Goal: Information Seeking & Learning: Learn about a topic

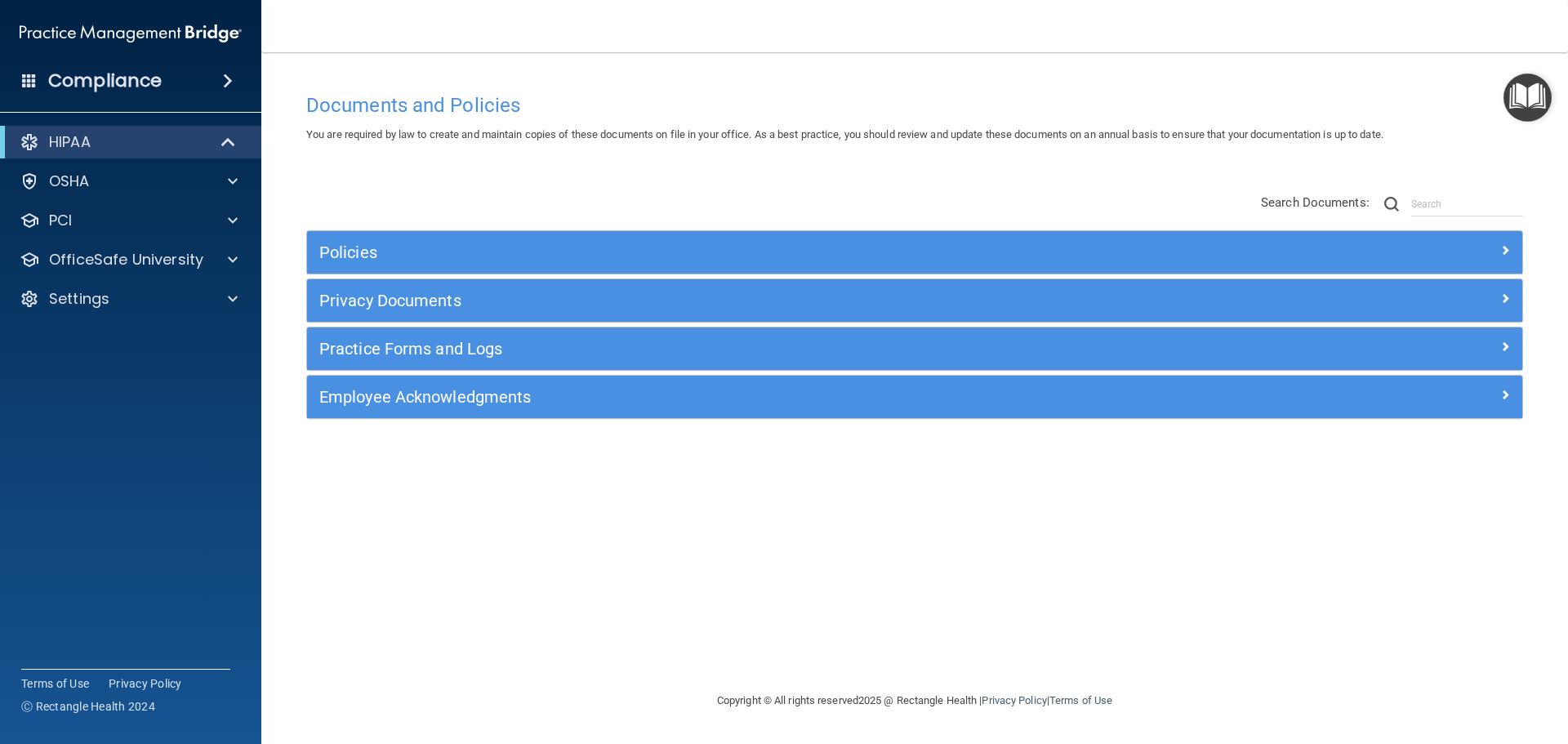
click at [474, 521] on div "Documents and Policies You are required by law to create and maintain copies of…" at bounding box center [914, 387] width 1242 height 606
click at [182, 299] on div "Settings" at bounding box center [109, 298] width 203 height 20
click at [381, 179] on div "Policies Select All (Unselect 0) Unselect All Print Selected (0) Acceptable Use…" at bounding box center [914, 307] width 1242 height 260
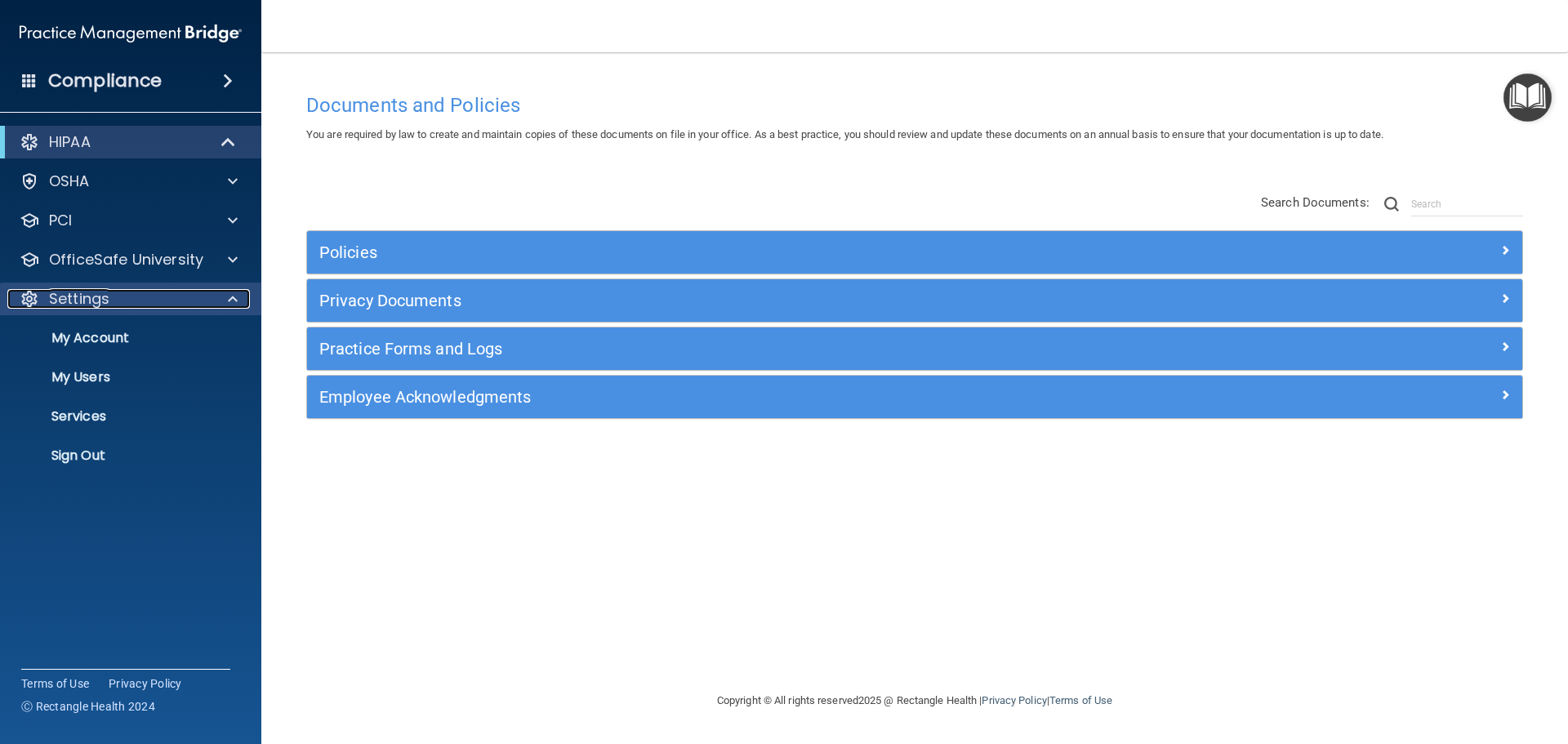
click at [180, 308] on div "Settings" at bounding box center [109, 298] width 203 height 20
click at [119, 302] on div "Settings" at bounding box center [109, 298] width 203 height 20
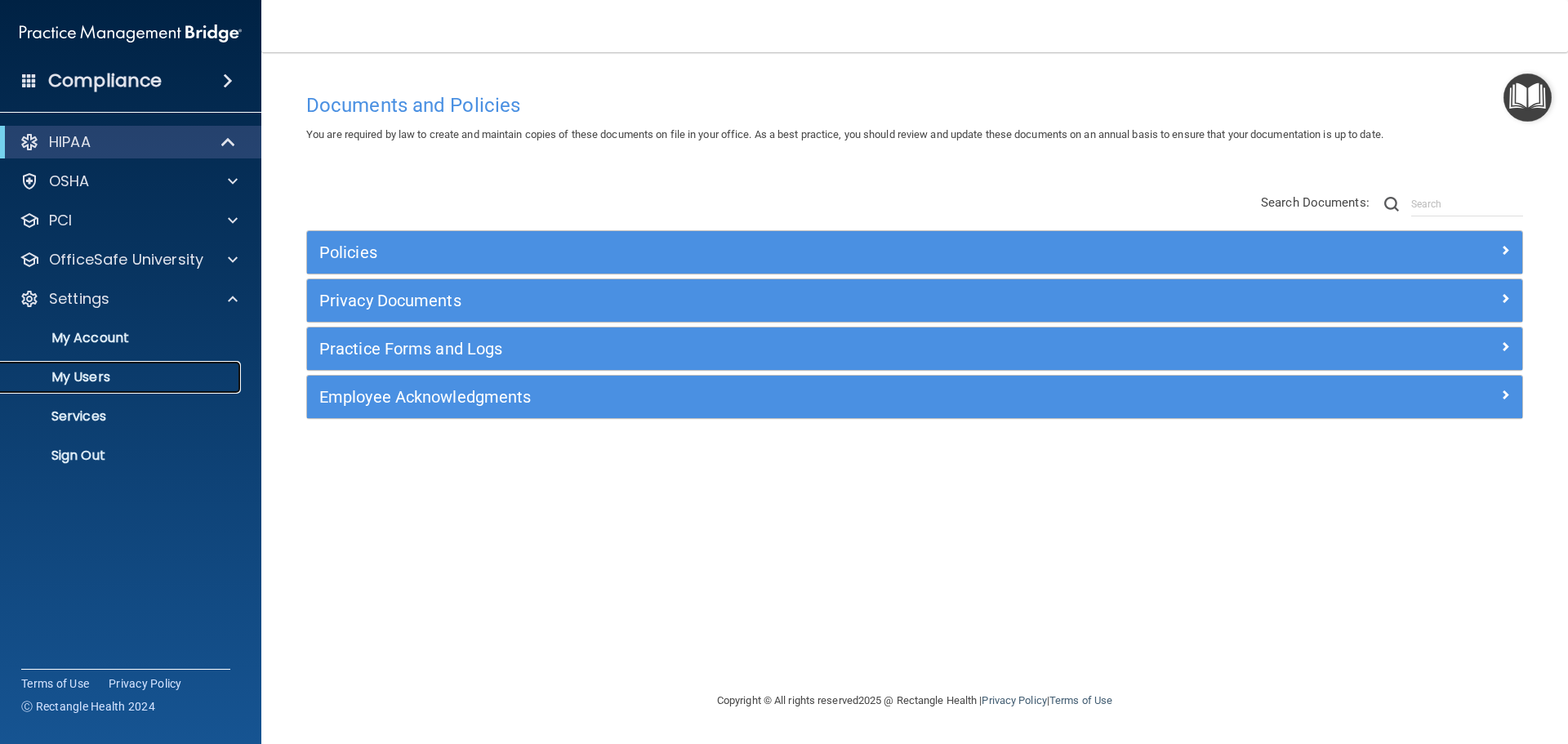
click at [119, 372] on p "My Users" at bounding box center [121, 377] width 223 height 16
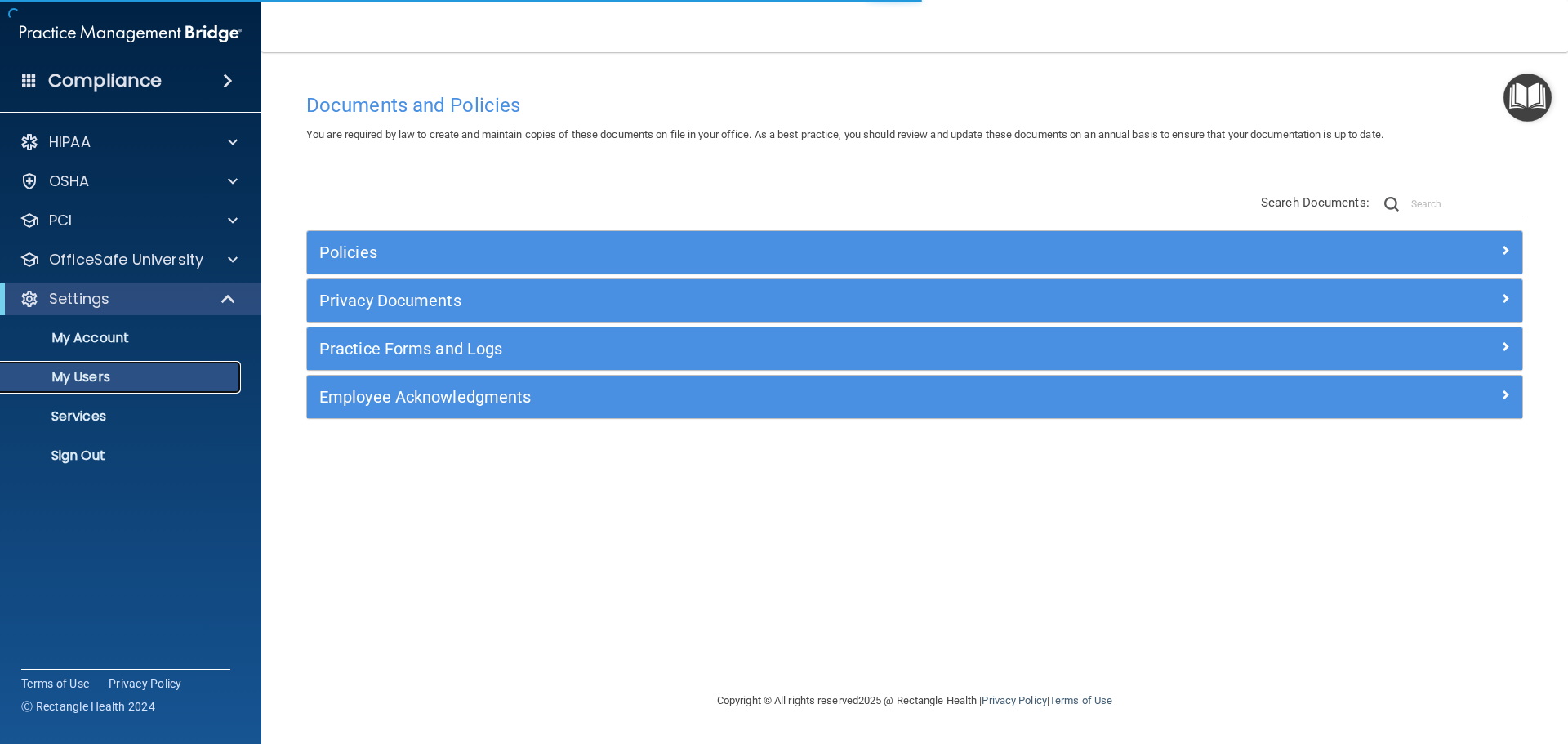
select select "20"
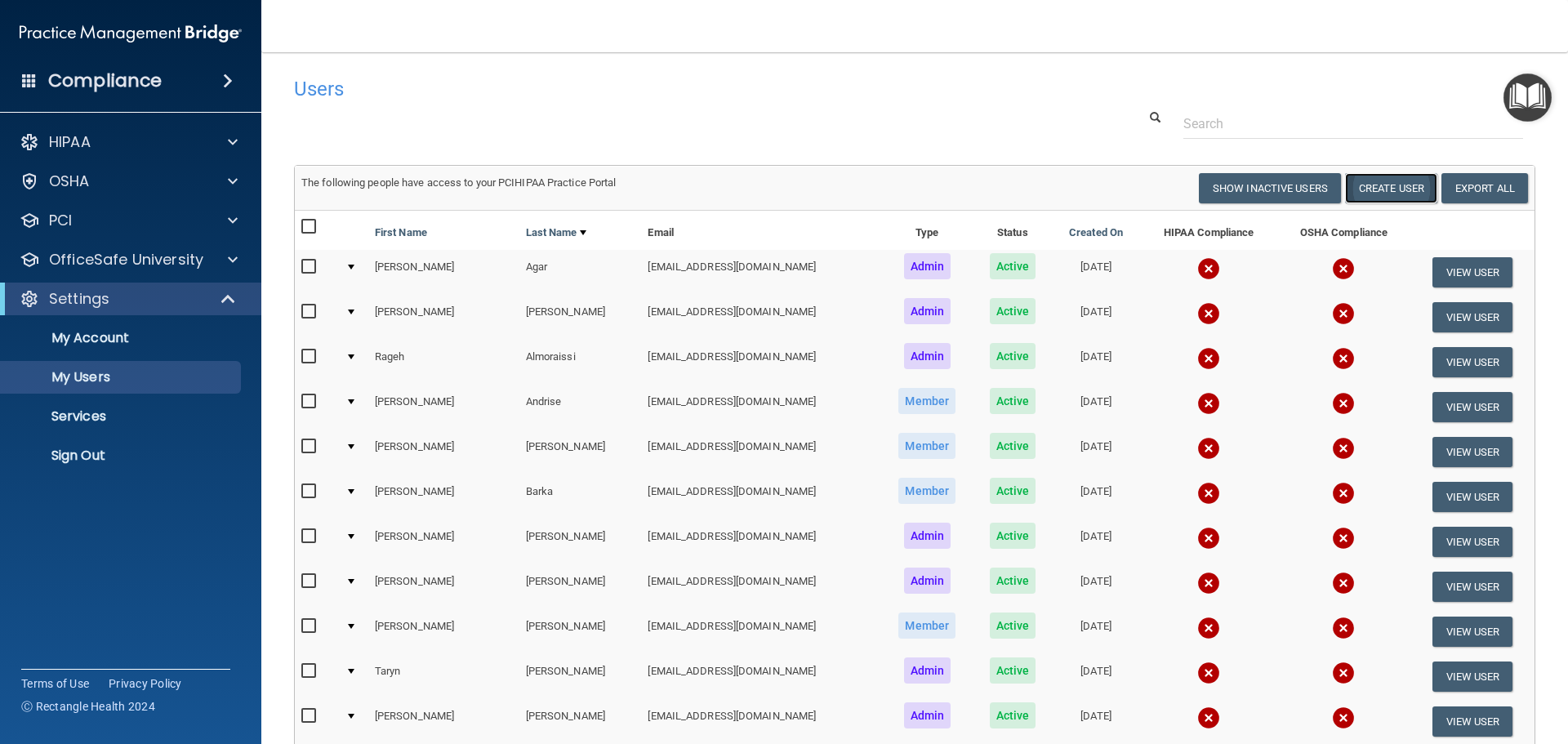
click at [1381, 186] on button "Create User" at bounding box center [1390, 187] width 92 height 30
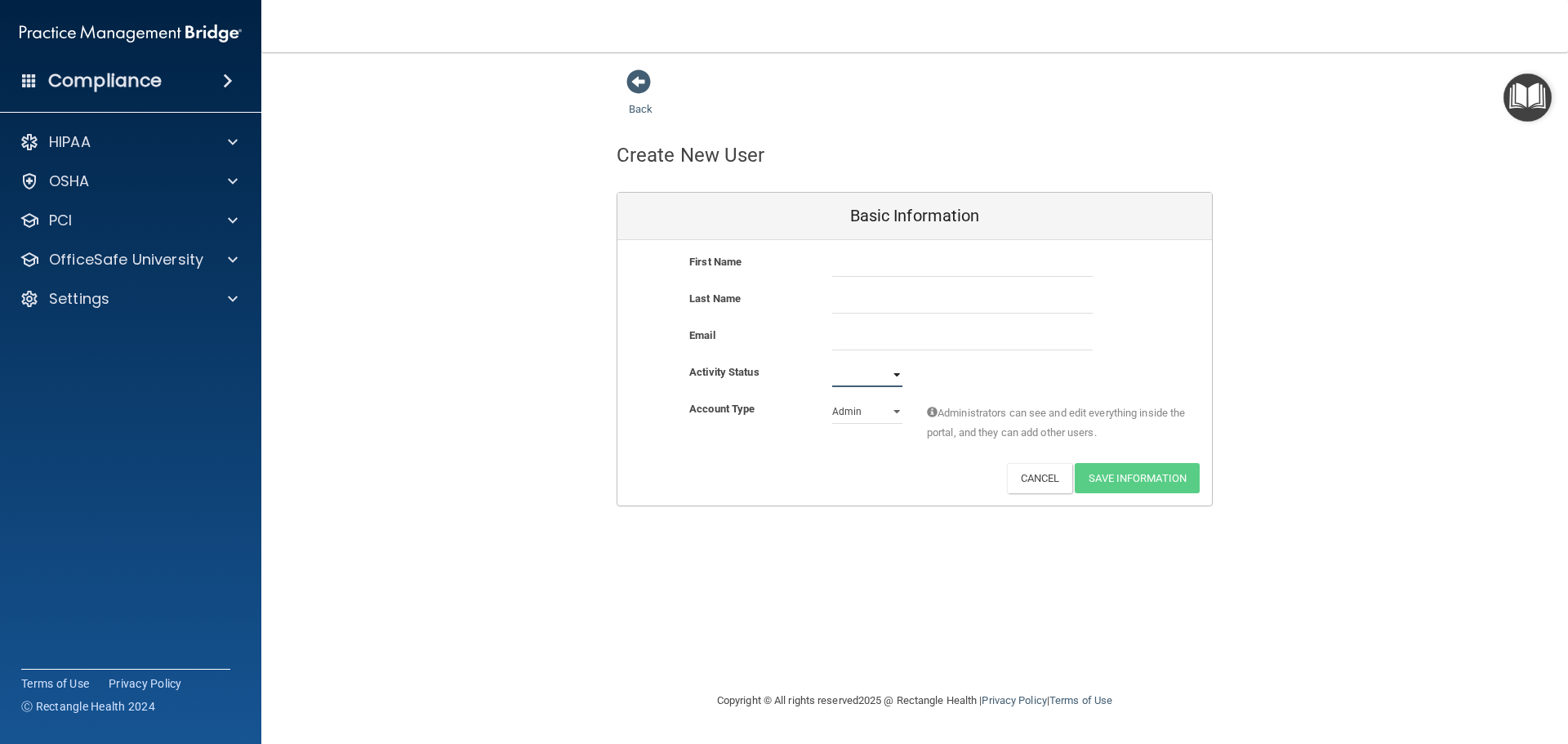
click at [895, 373] on select "Active Inactive" at bounding box center [867, 375] width 70 height 25
click at [877, 473] on div "Activate Reset Password Edit Cancel Save Information" at bounding box center [915, 478] width 595 height 30
click at [876, 409] on select "Admin Member" at bounding box center [867, 412] width 70 height 25
click at [641, 82] on span at bounding box center [638, 82] width 25 height 25
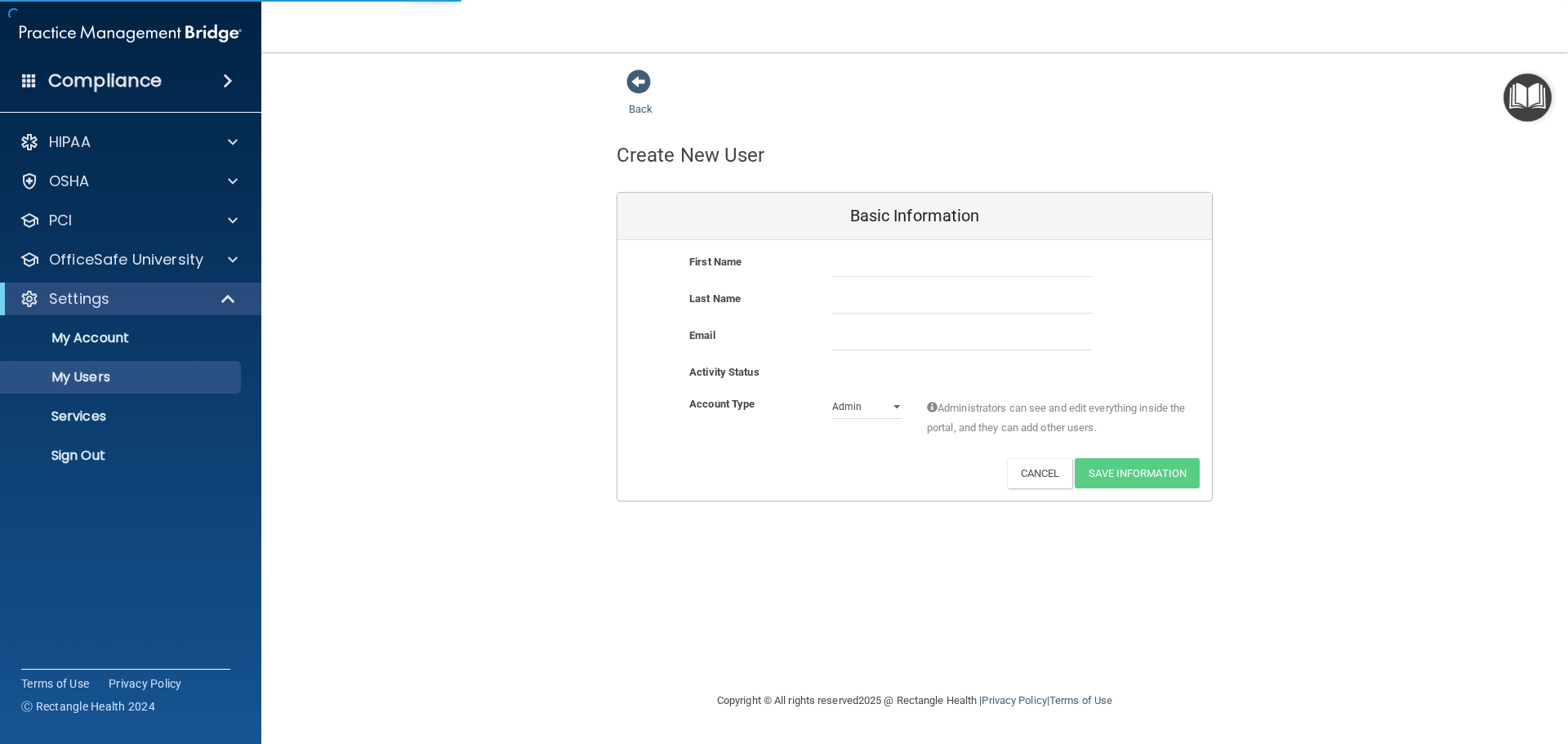
select select "20"
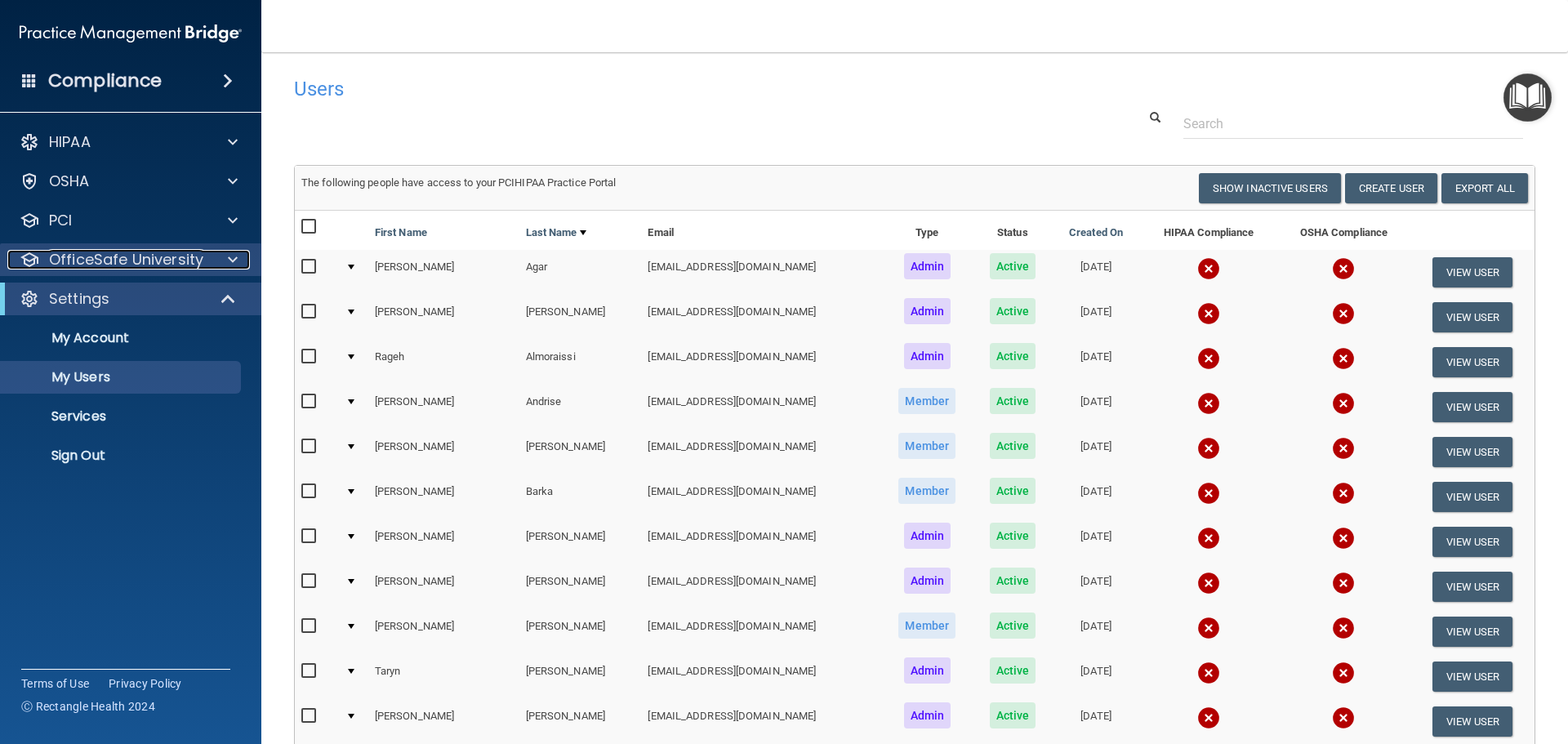
click at [210, 265] on div at bounding box center [230, 259] width 41 height 20
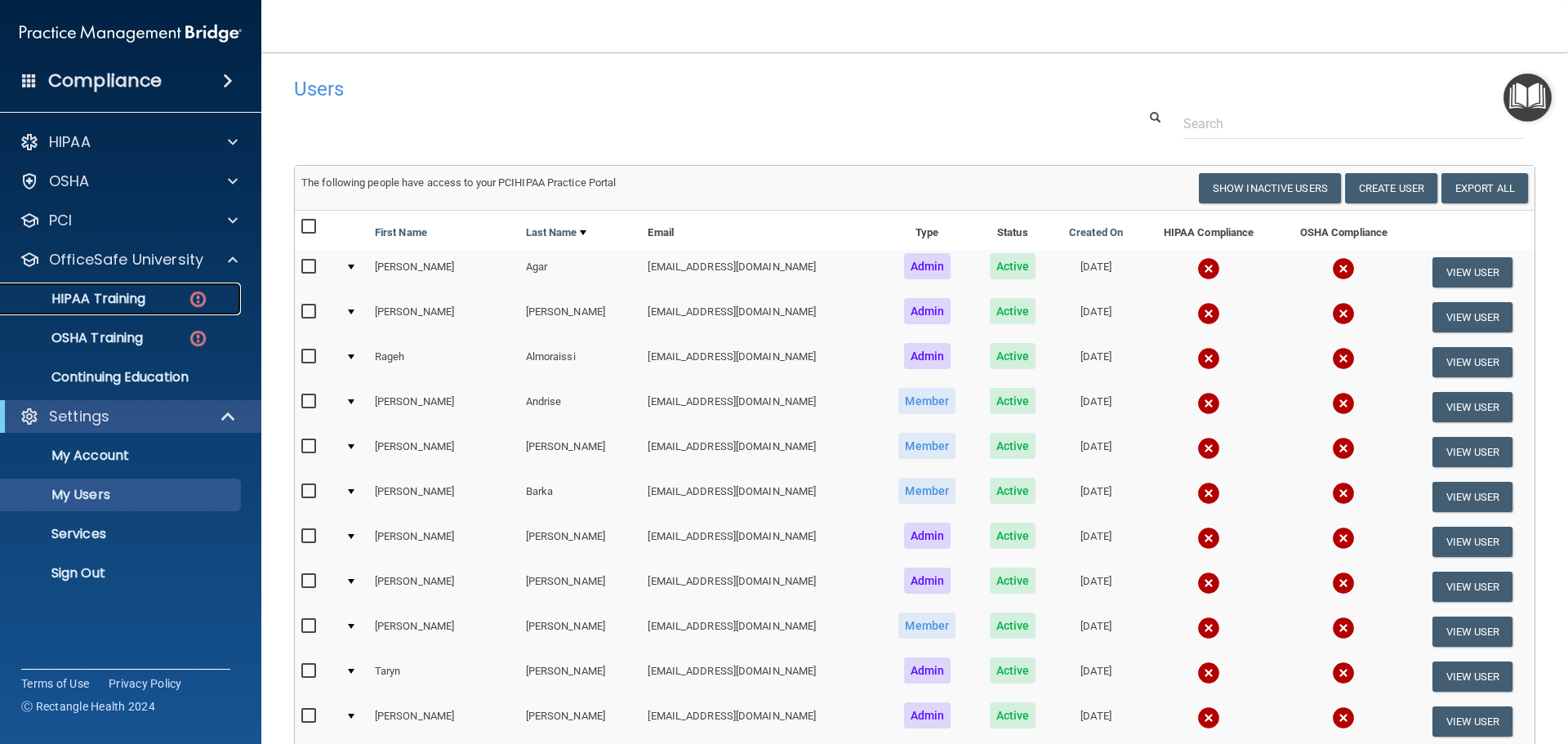
click at [124, 298] on p "HIPAA Training" at bounding box center [77, 298] width 135 height 16
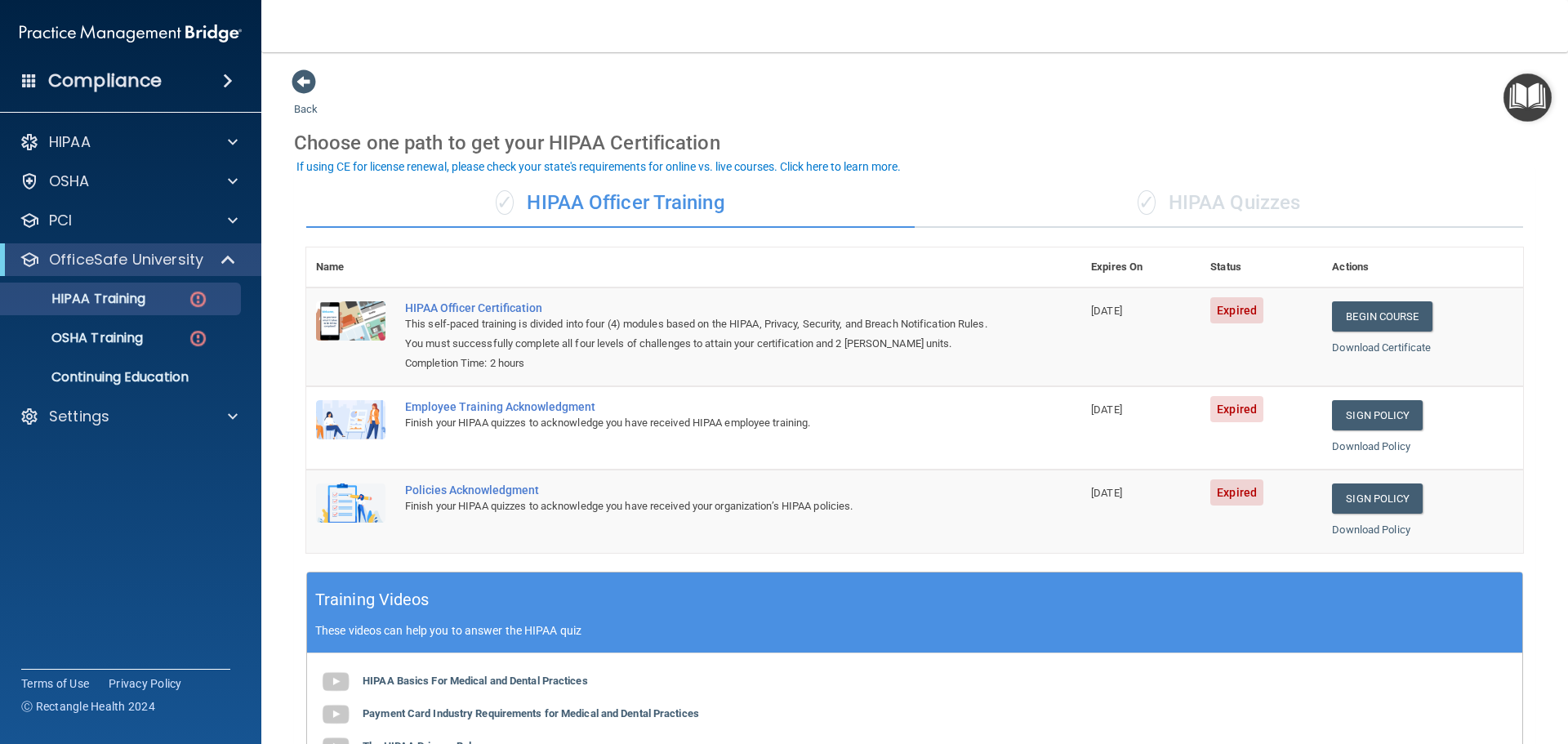
click at [1191, 190] on div "✓ HIPAA Quizzes" at bounding box center [1218, 203] width 608 height 49
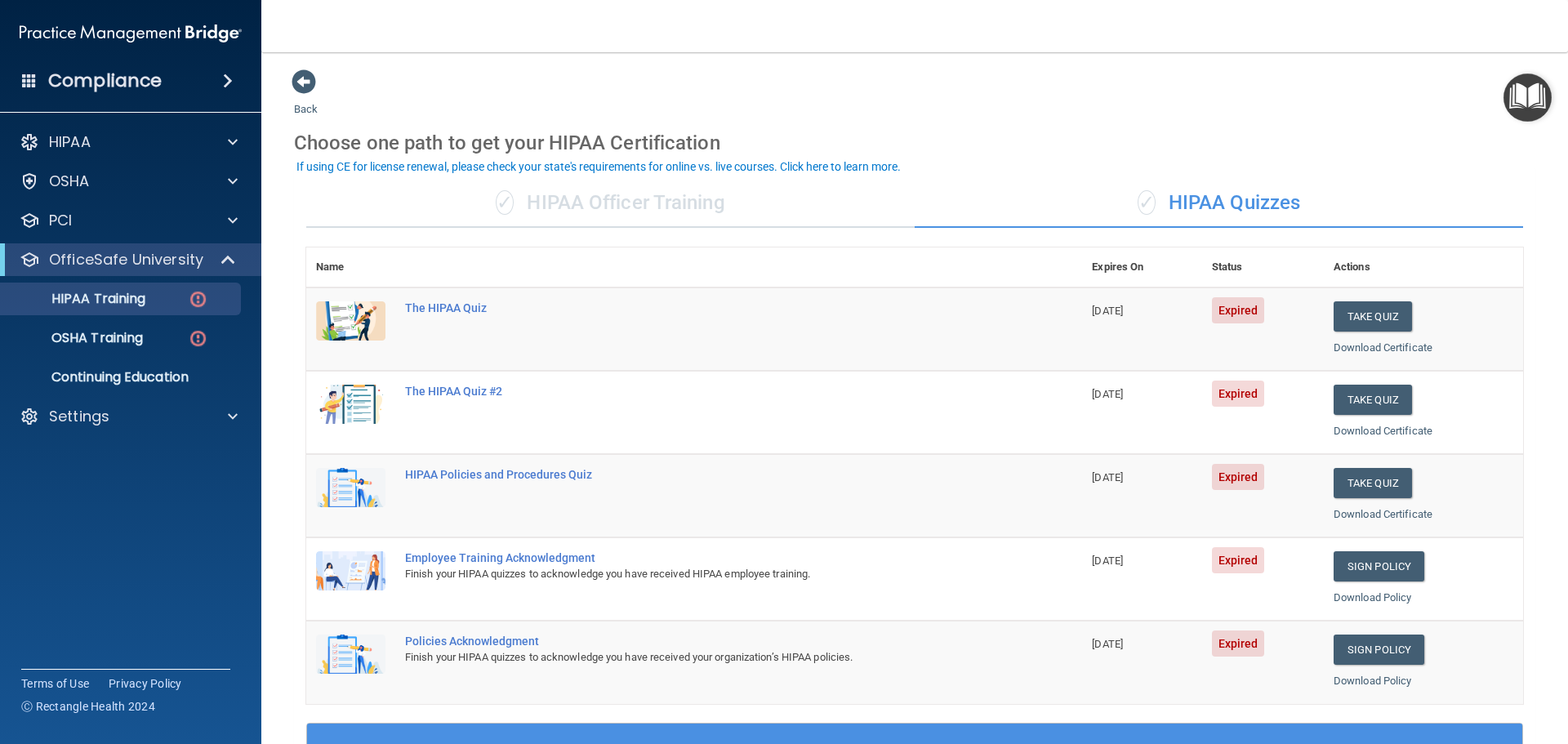
click at [705, 221] on div "✓ HIPAA Officer Training" at bounding box center [610, 203] width 608 height 49
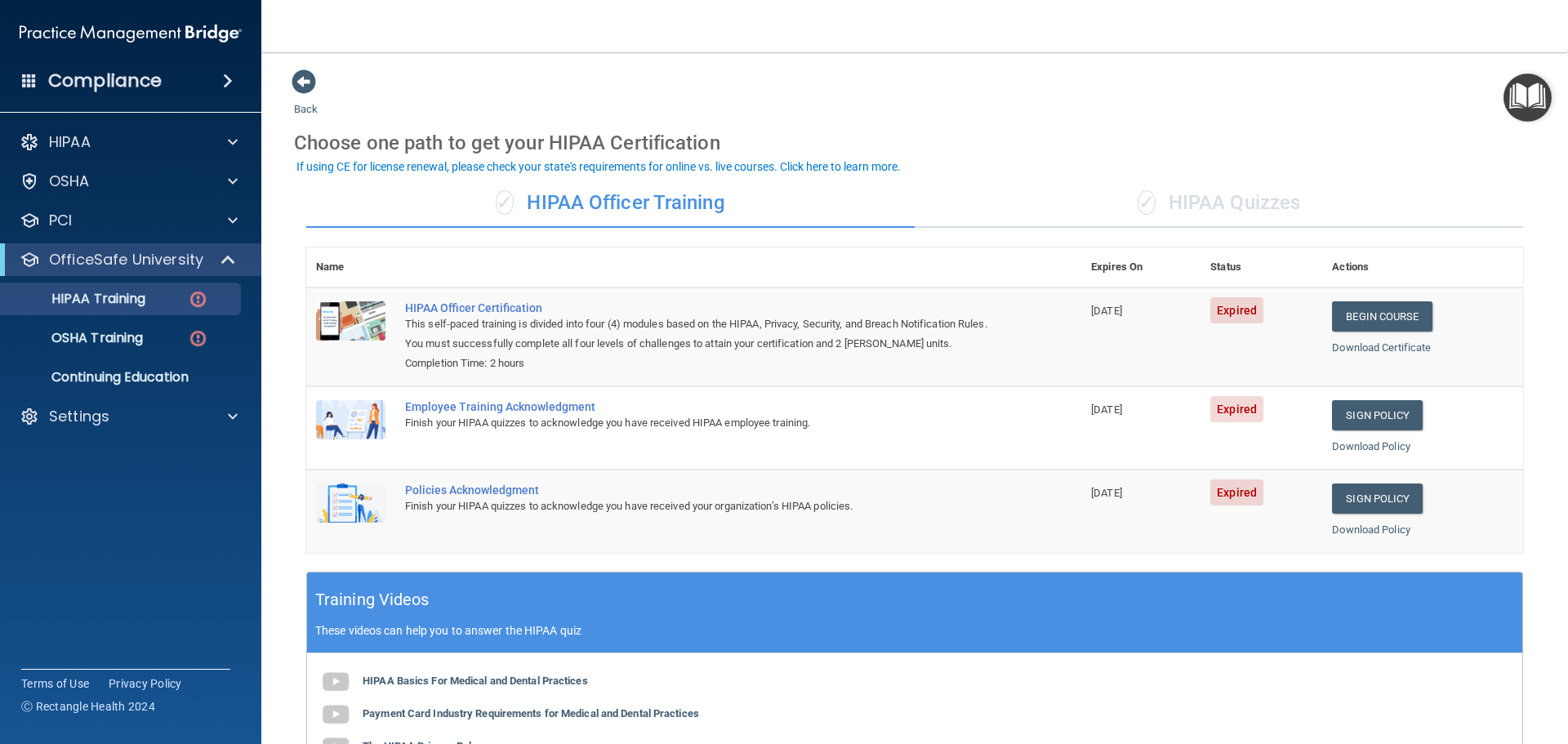
click at [1194, 204] on div "✓ HIPAA Quizzes" at bounding box center [1218, 203] width 608 height 49
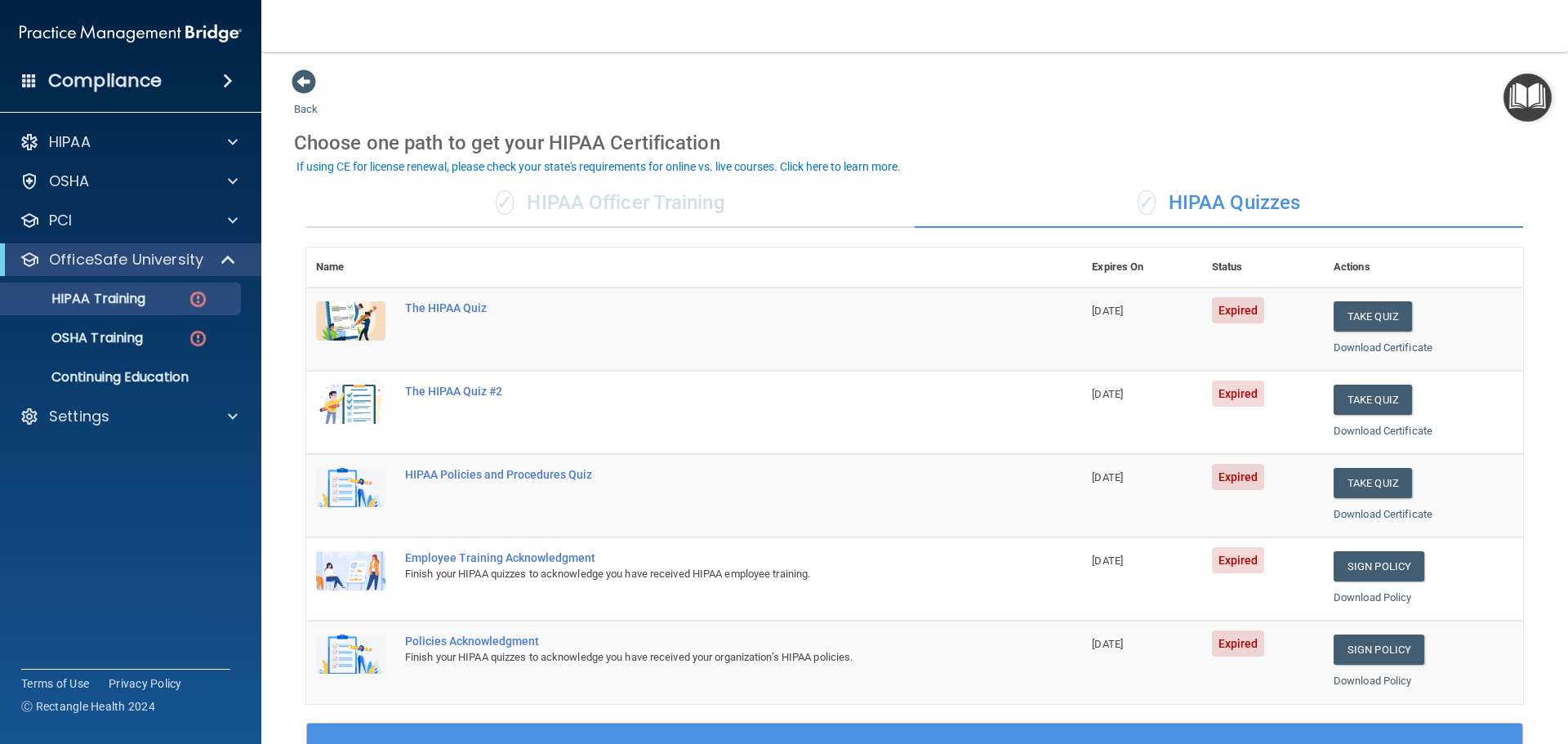
click at [739, 211] on div "✓ HIPAA Officer Training" at bounding box center [610, 203] width 608 height 49
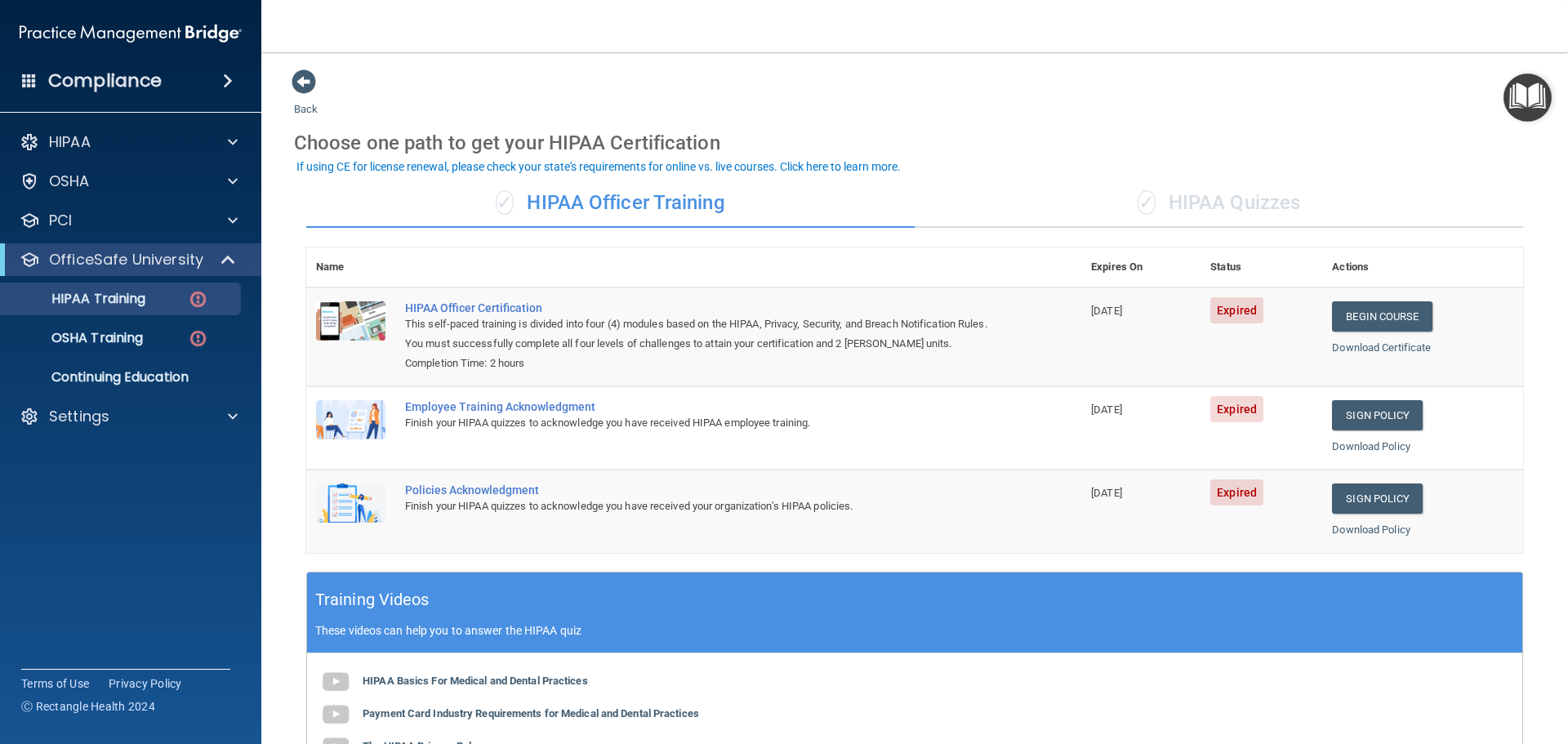
click at [1212, 191] on div "✓ HIPAA Quizzes" at bounding box center [1218, 203] width 608 height 49
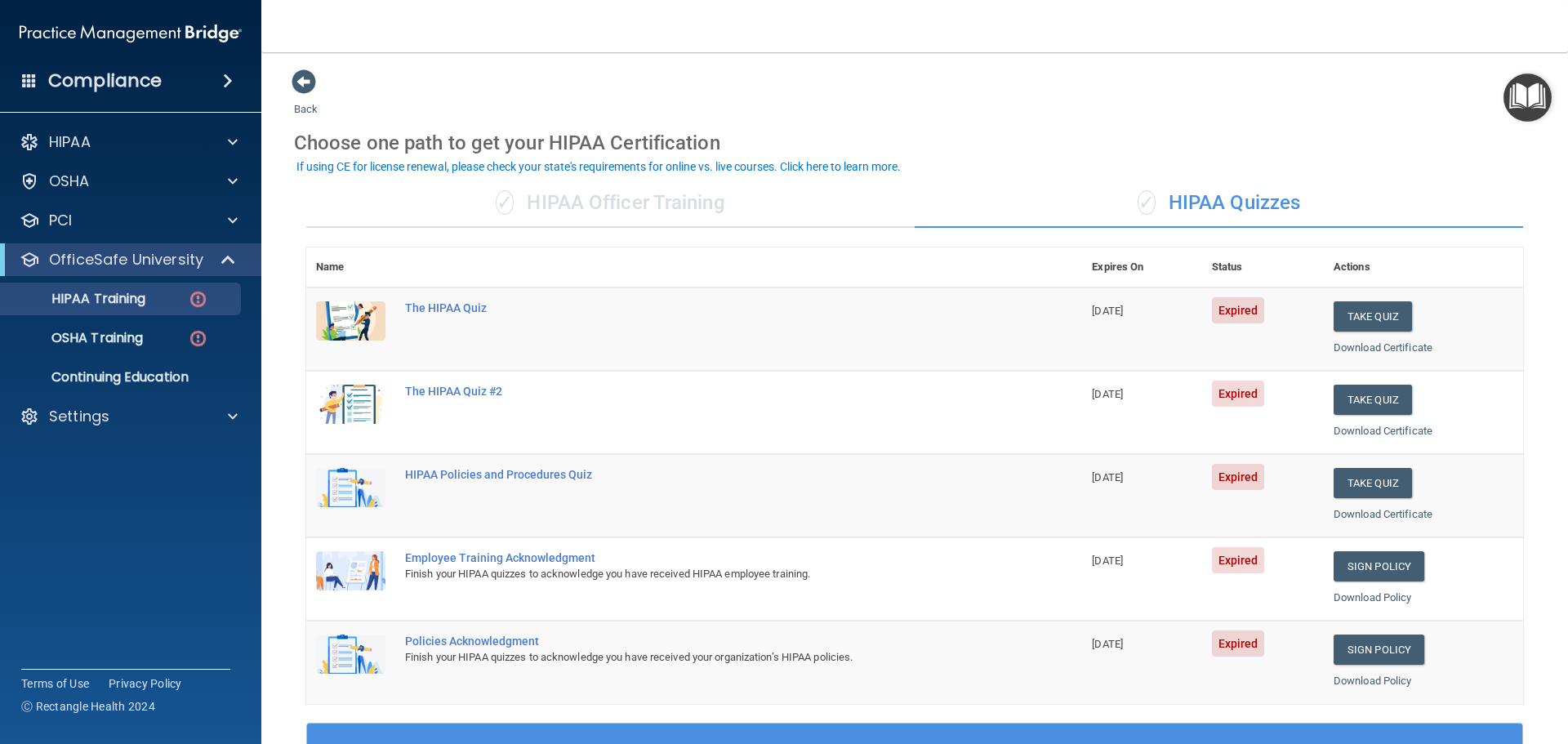
click at [684, 218] on div "✓ HIPAA Officer Training" at bounding box center [610, 203] width 608 height 49
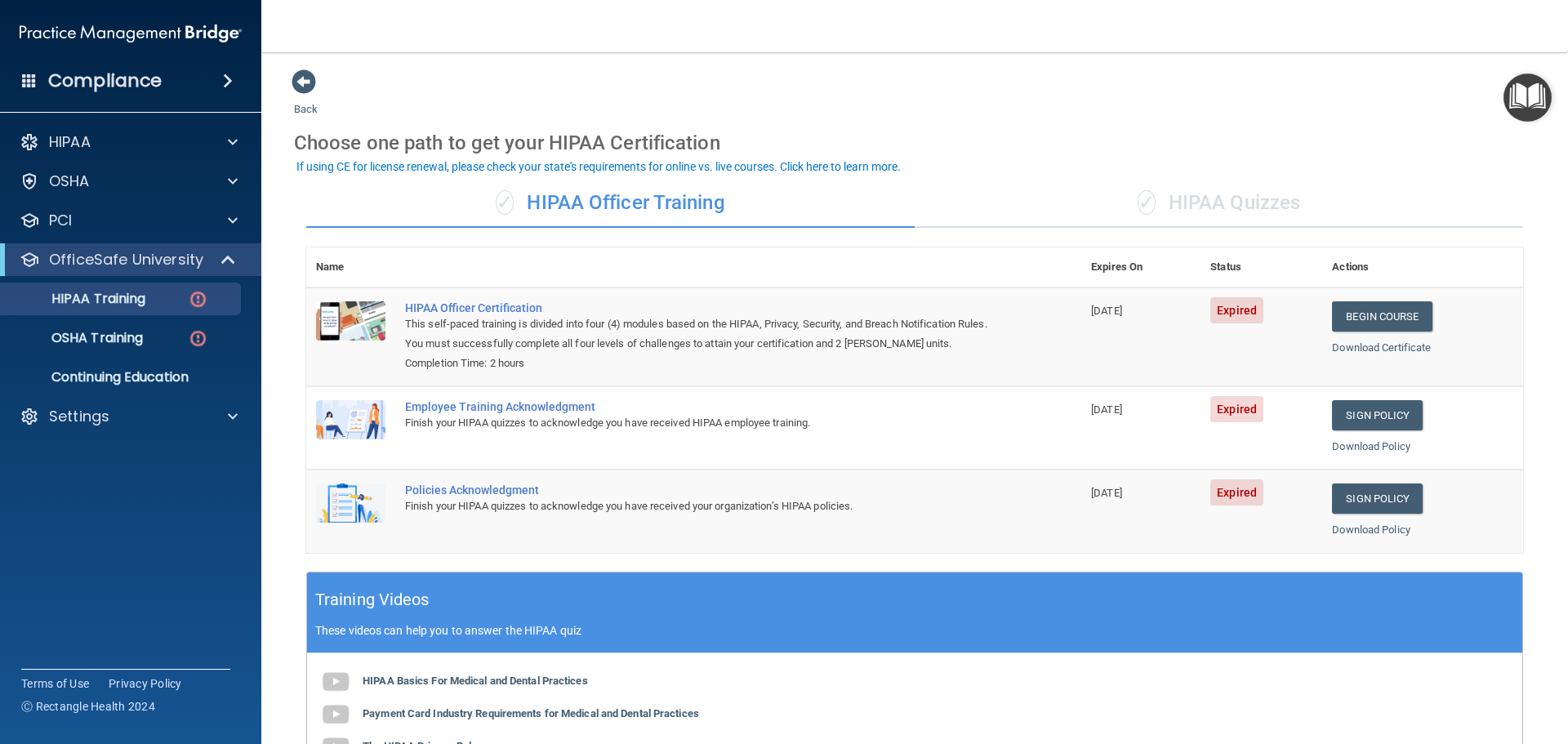
click at [1277, 210] on div "✓ HIPAA Quizzes" at bounding box center [1218, 203] width 608 height 49
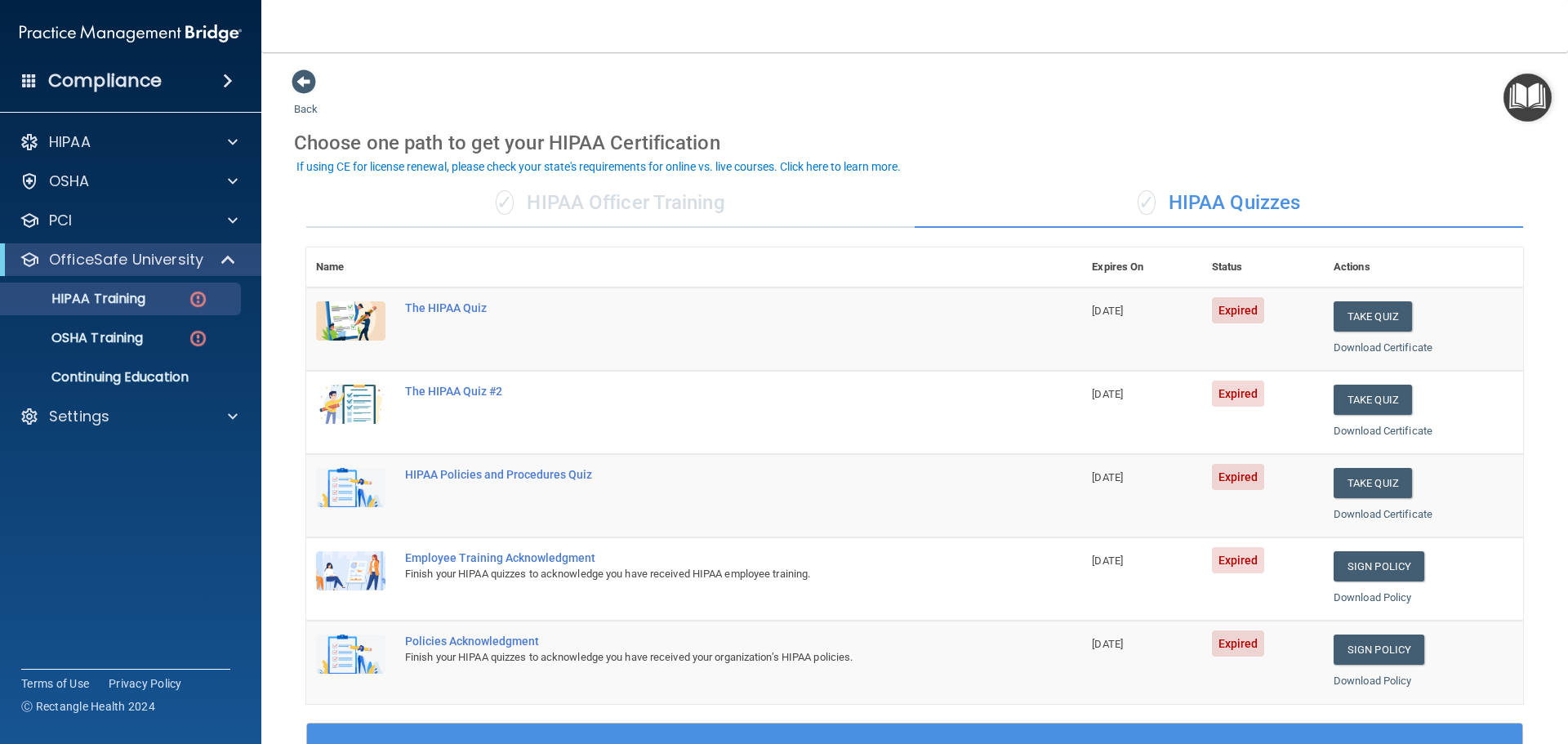
click at [687, 212] on div "✓ HIPAA Officer Training" at bounding box center [610, 203] width 608 height 49
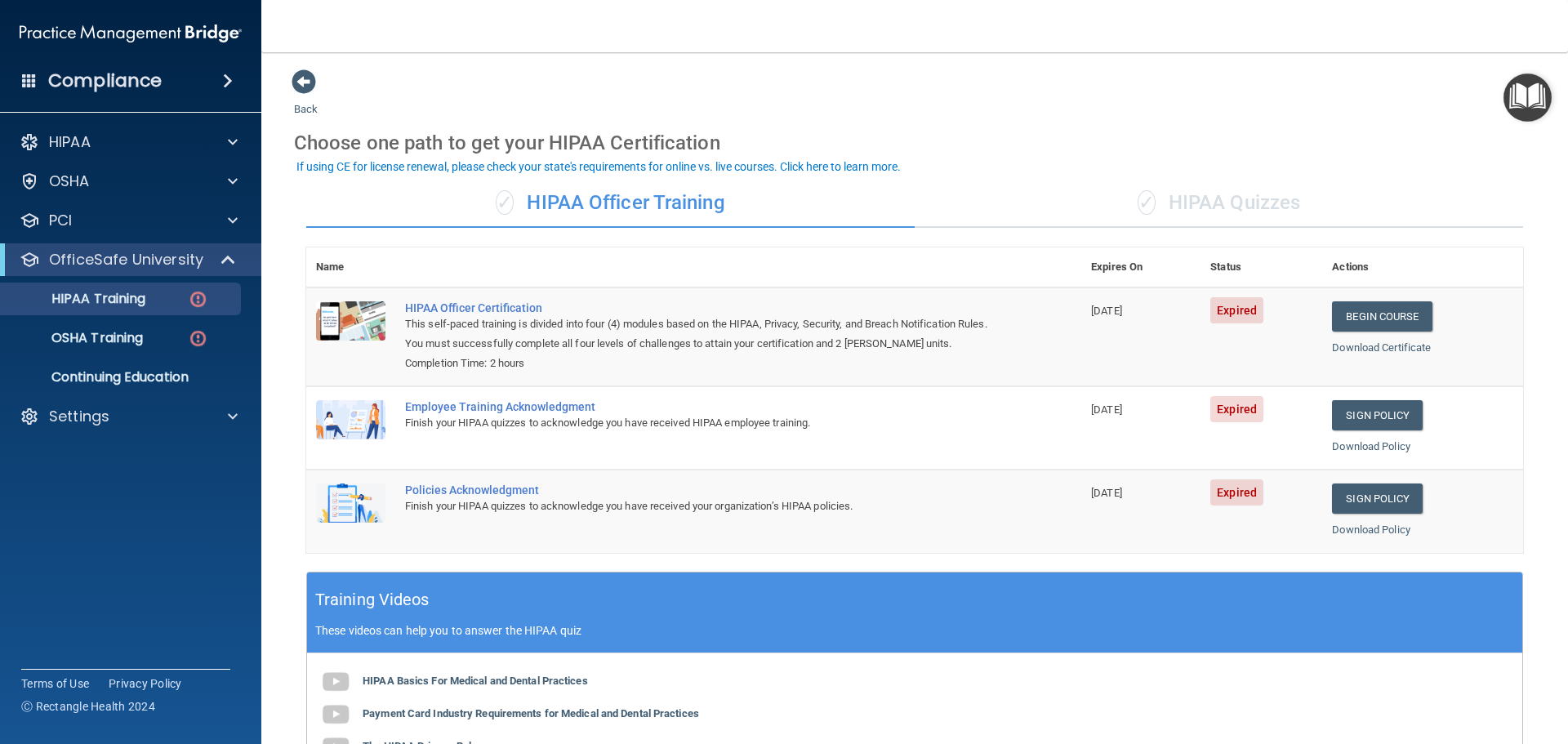
click at [1231, 198] on div "✓ HIPAA Quizzes" at bounding box center [1218, 203] width 608 height 49
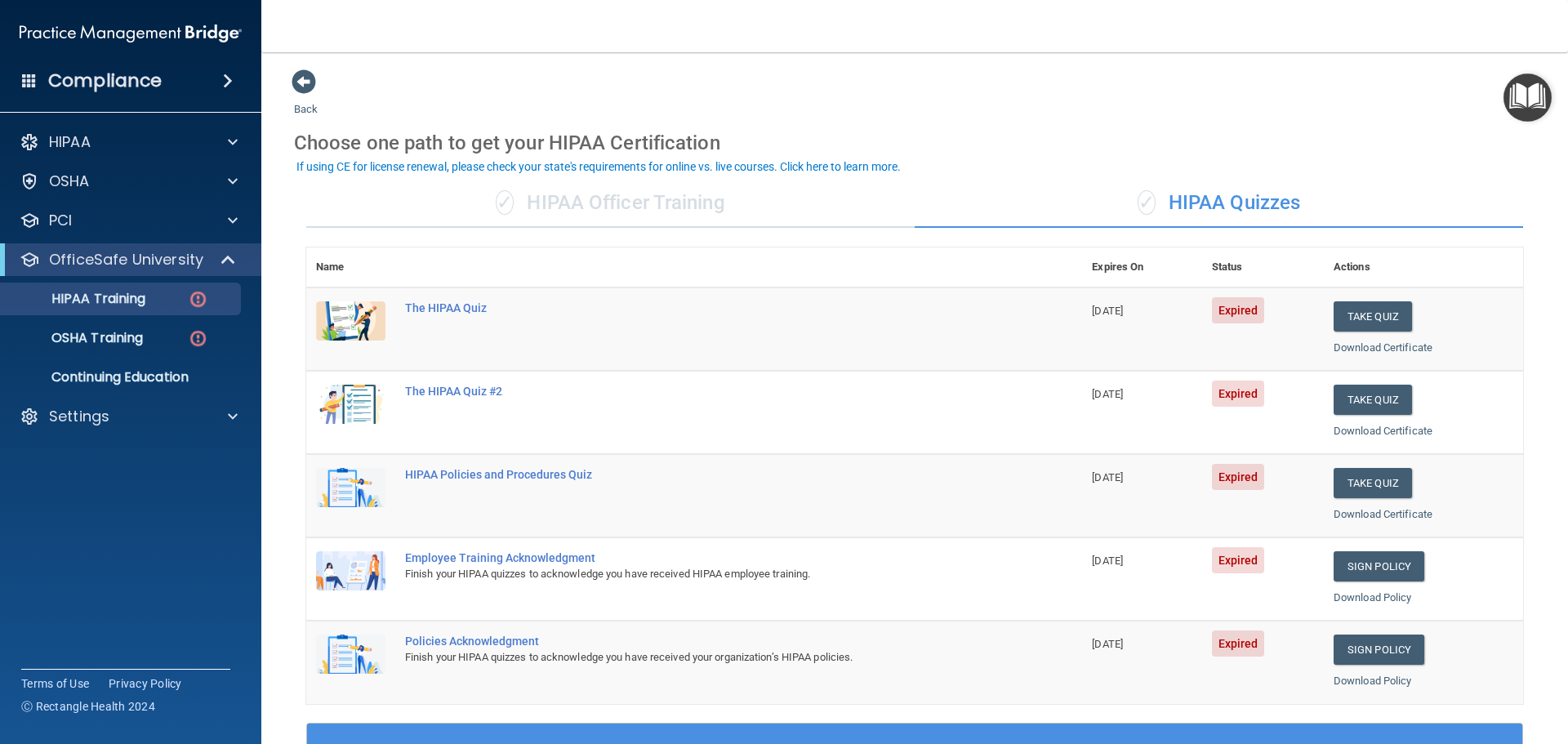
click at [662, 201] on div "✓ HIPAA Officer Training" at bounding box center [610, 203] width 608 height 49
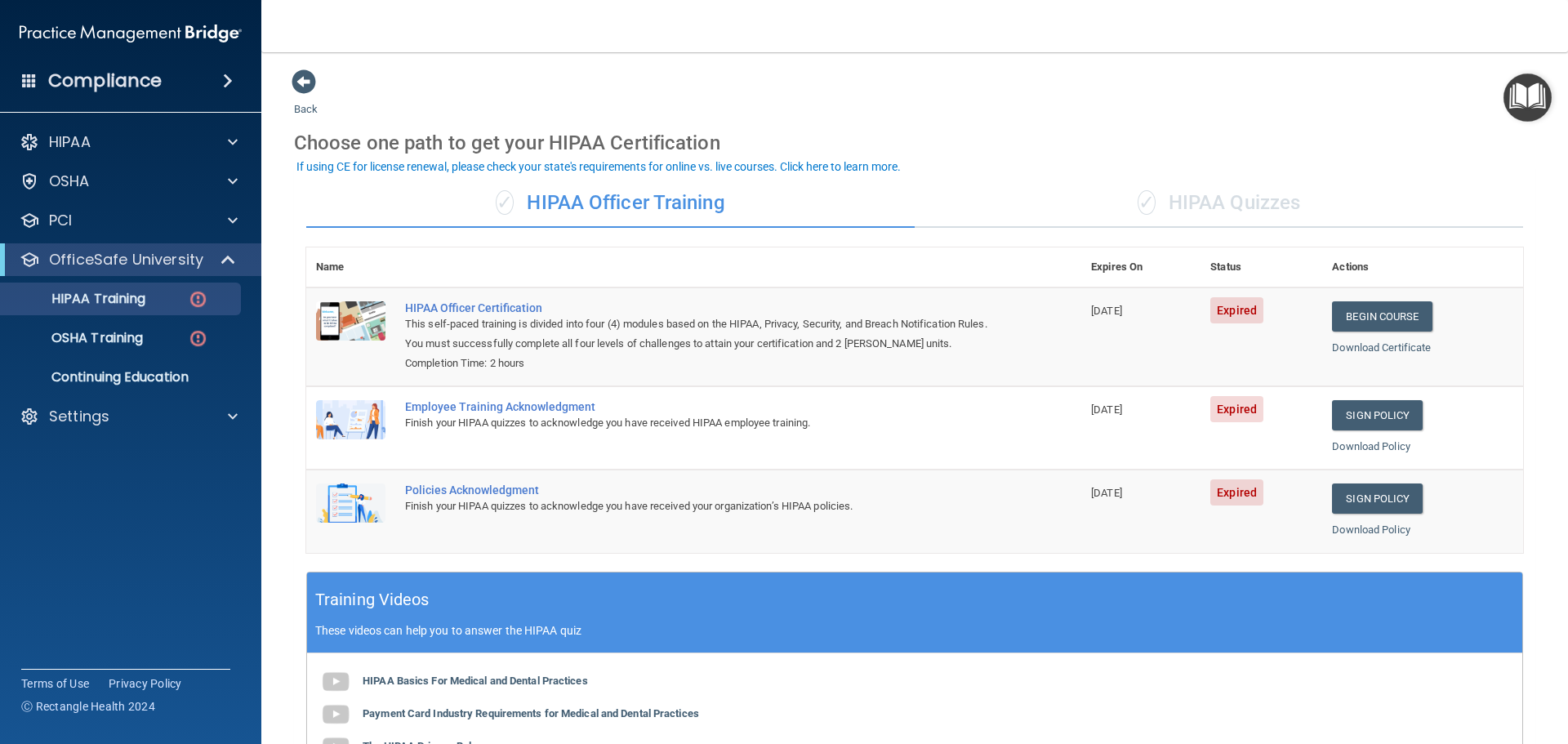
click at [1196, 198] on div "✓ HIPAA Quizzes" at bounding box center [1218, 203] width 608 height 49
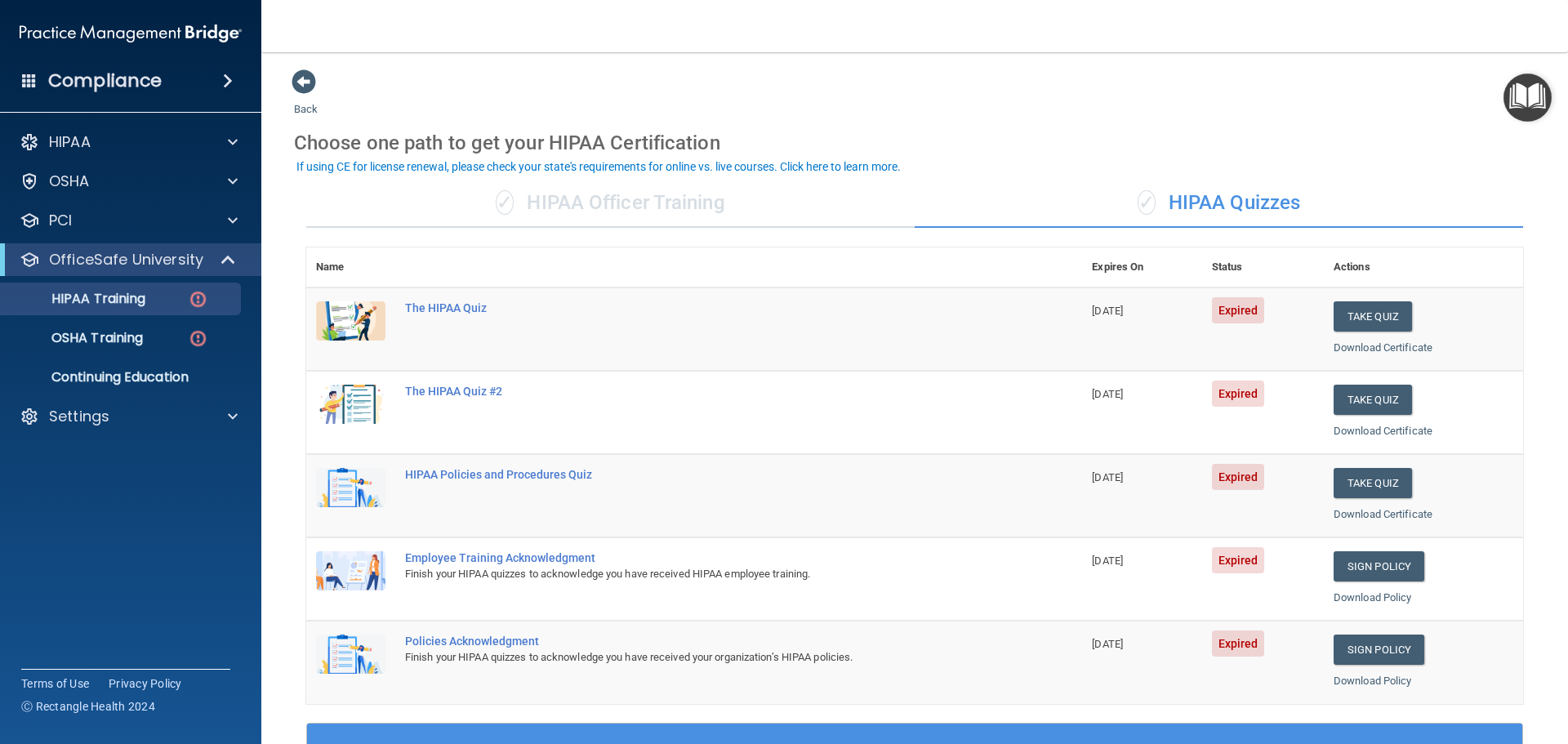
click at [609, 198] on div "✓ HIPAA Officer Training" at bounding box center [610, 203] width 608 height 49
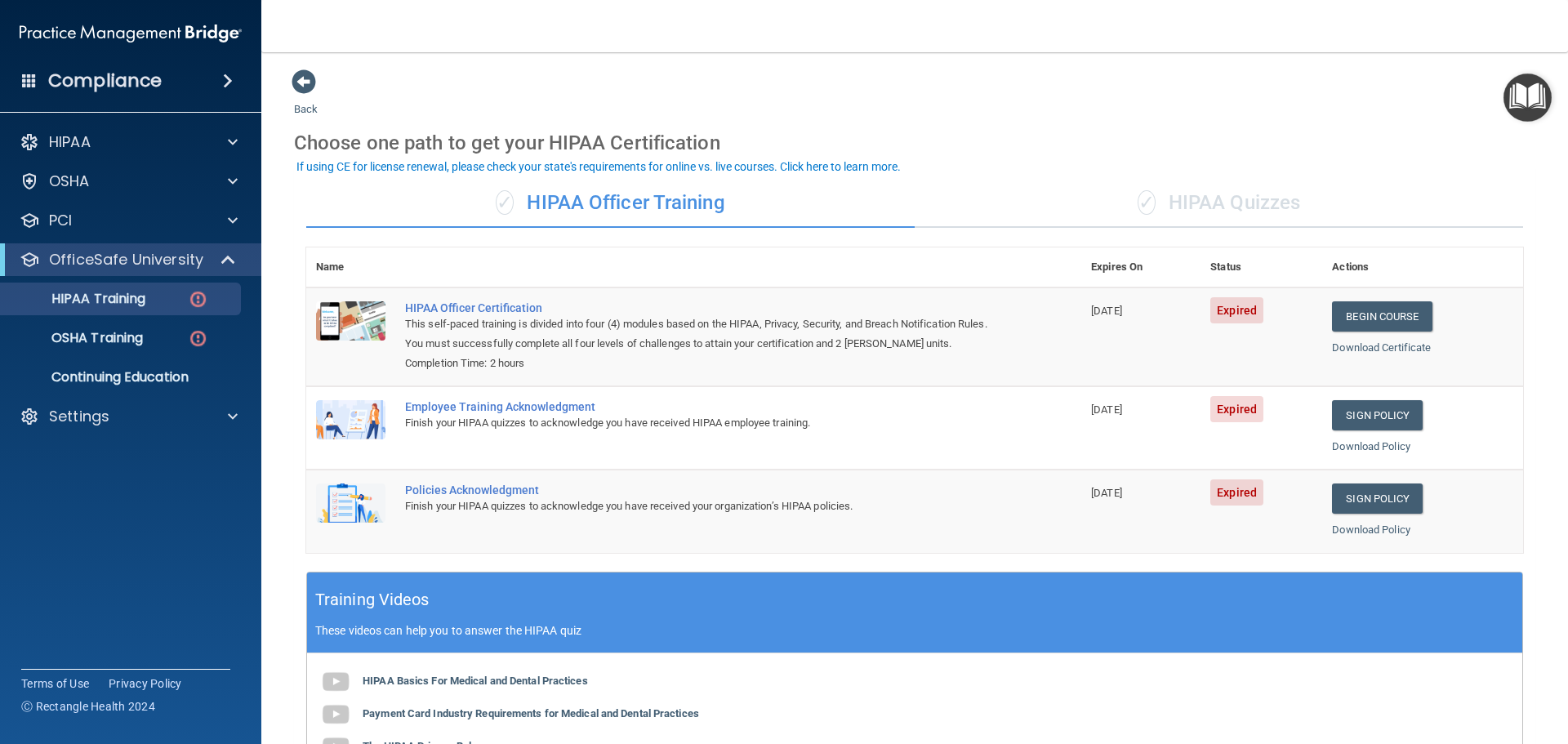
click at [1260, 204] on div "✓ HIPAA Quizzes" at bounding box center [1218, 203] width 608 height 49
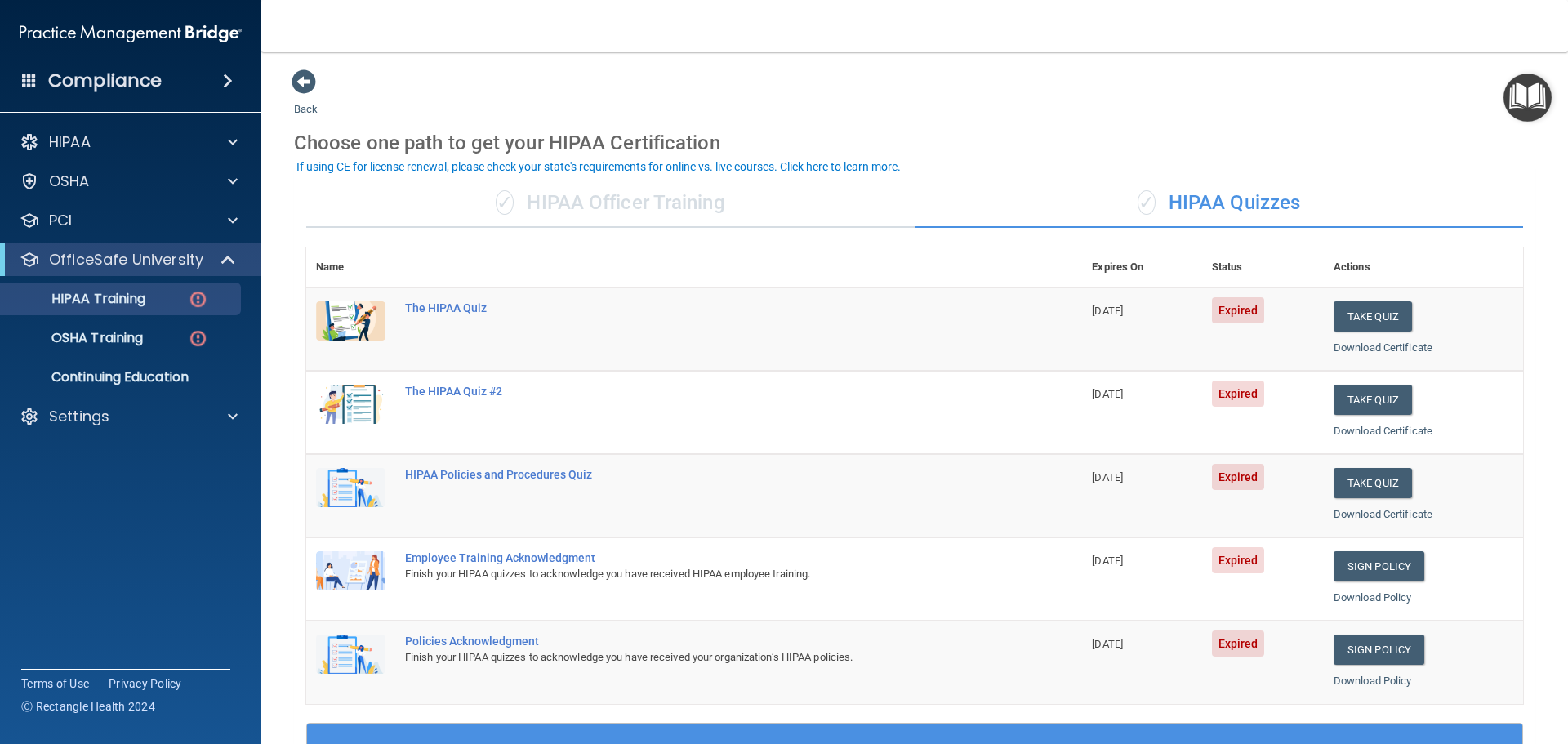
click at [686, 195] on div "✓ HIPAA Officer Training" at bounding box center [610, 203] width 608 height 49
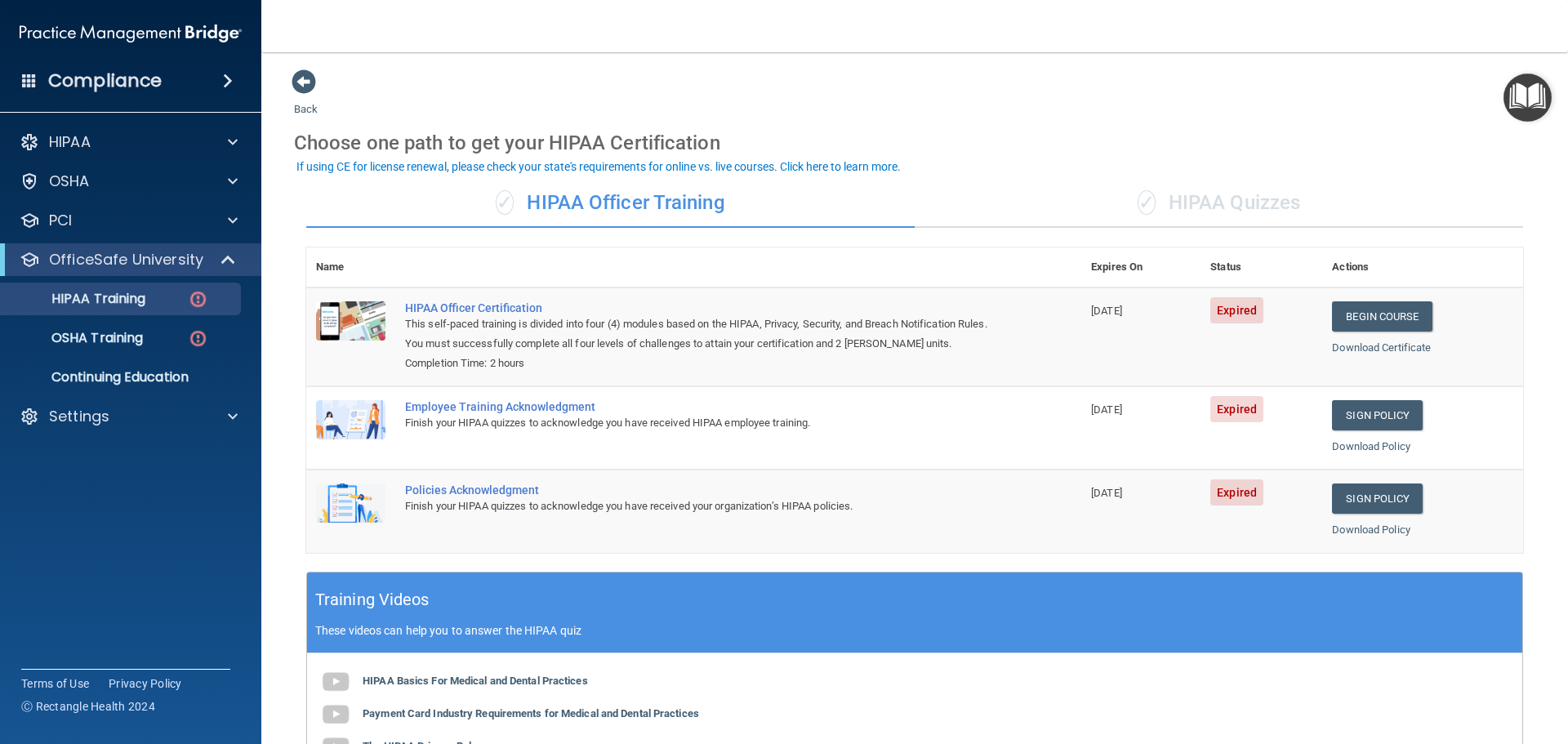
click at [1229, 210] on div "✓ HIPAA Quizzes" at bounding box center [1218, 203] width 608 height 49
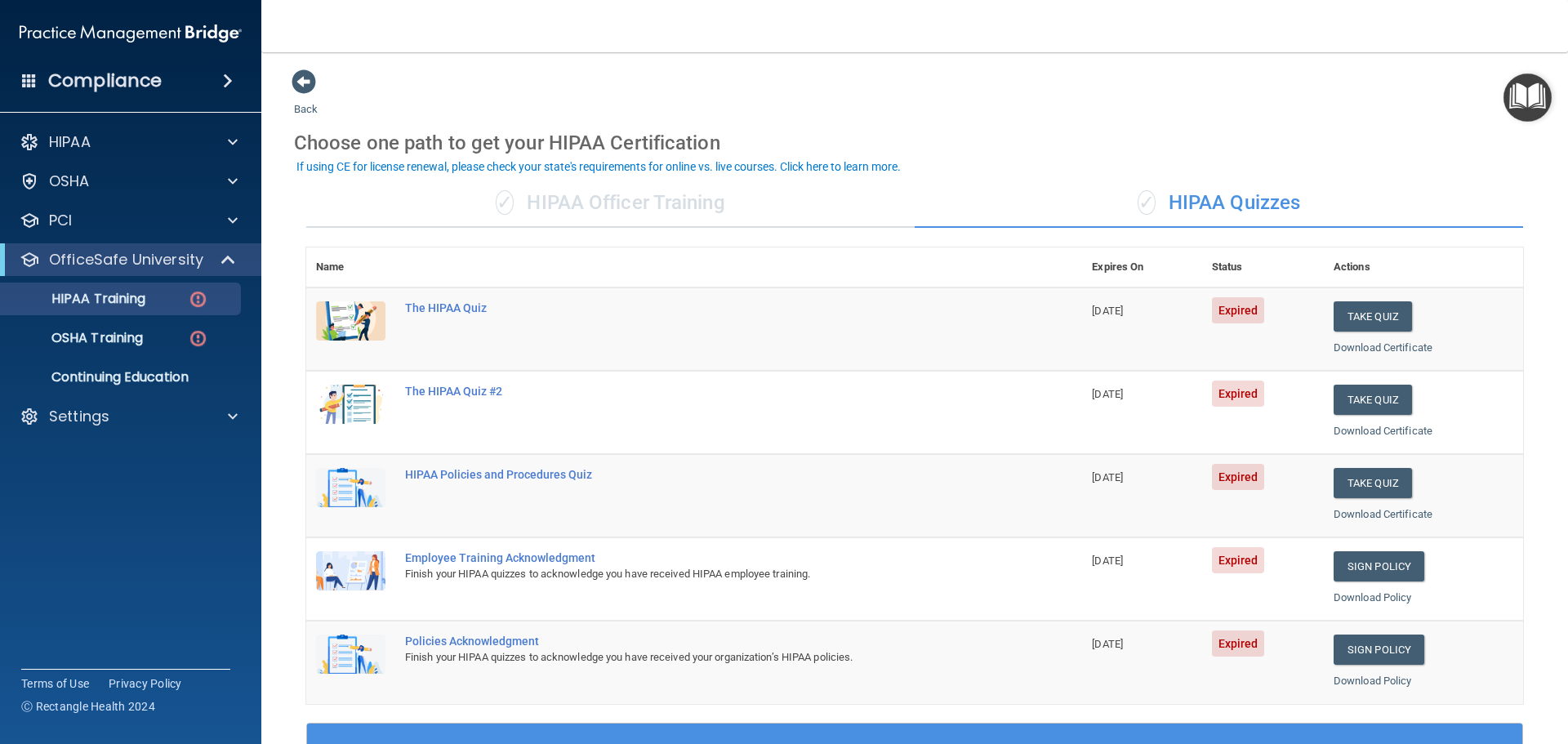
click at [669, 215] on div "✓ HIPAA Officer Training" at bounding box center [610, 203] width 608 height 49
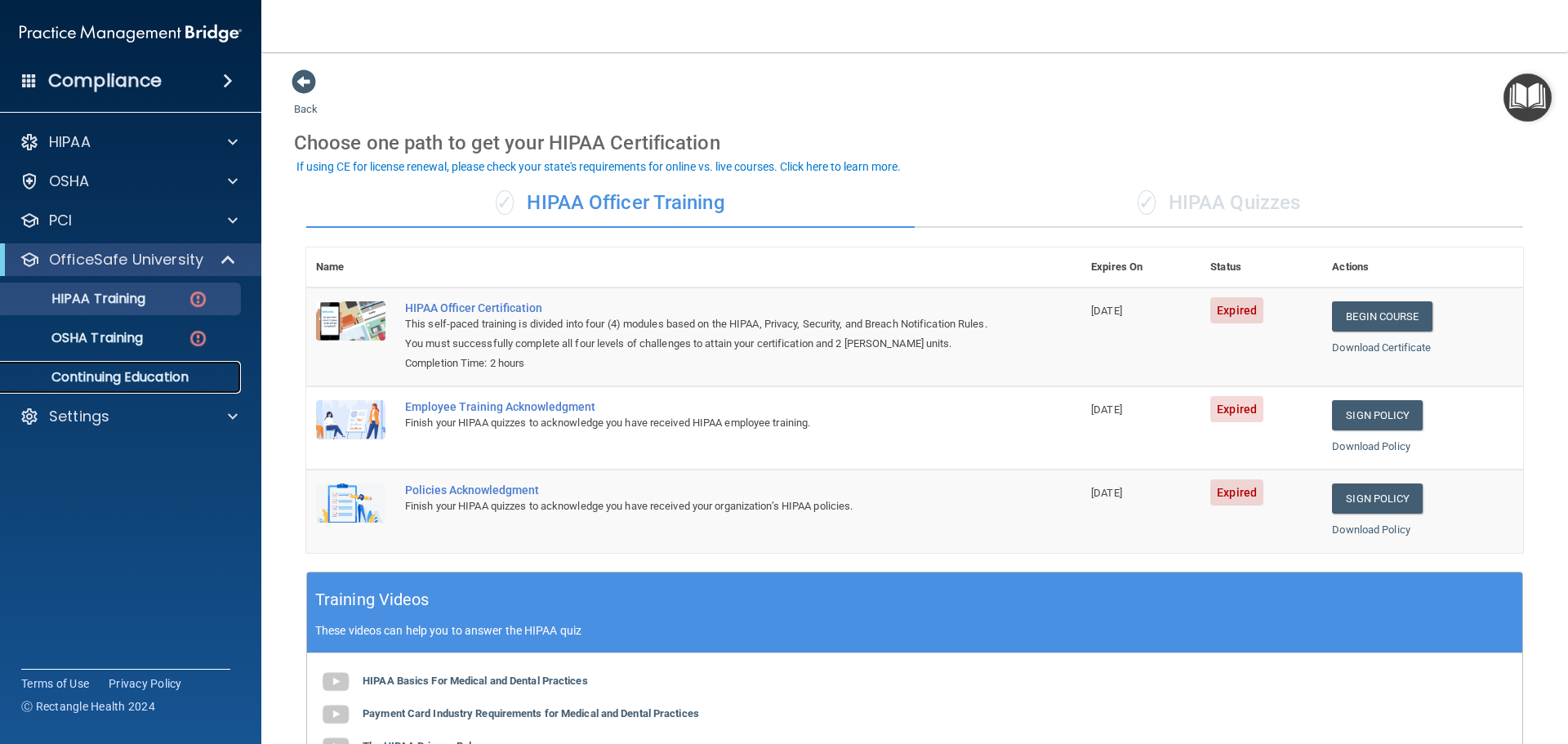
click at [156, 373] on p "Continuing Education" at bounding box center [121, 377] width 223 height 16
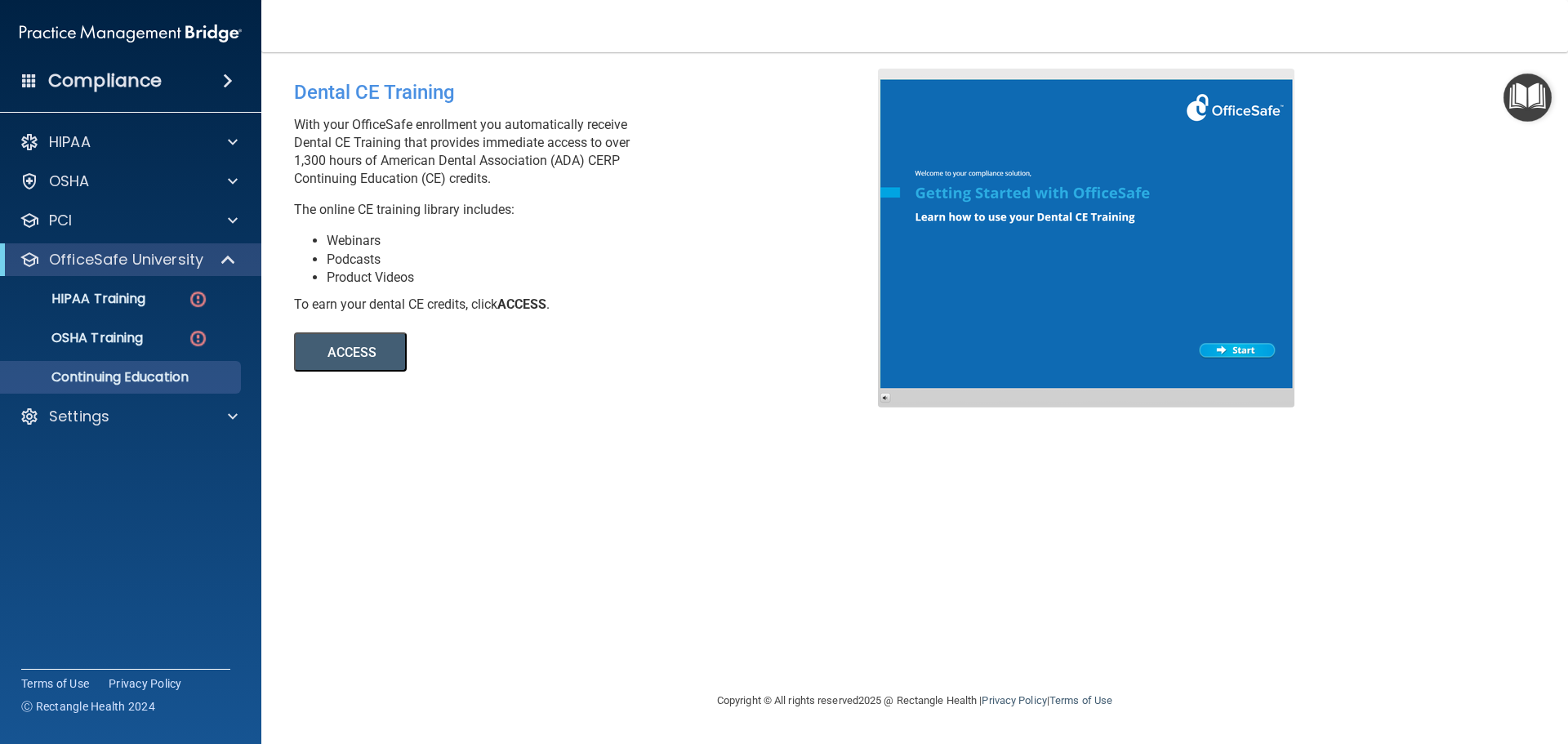
click at [377, 339] on button "ACCESS" at bounding box center [350, 352] width 113 height 40
click at [145, 344] on div "OSHA Training" at bounding box center [121, 338] width 223 height 16
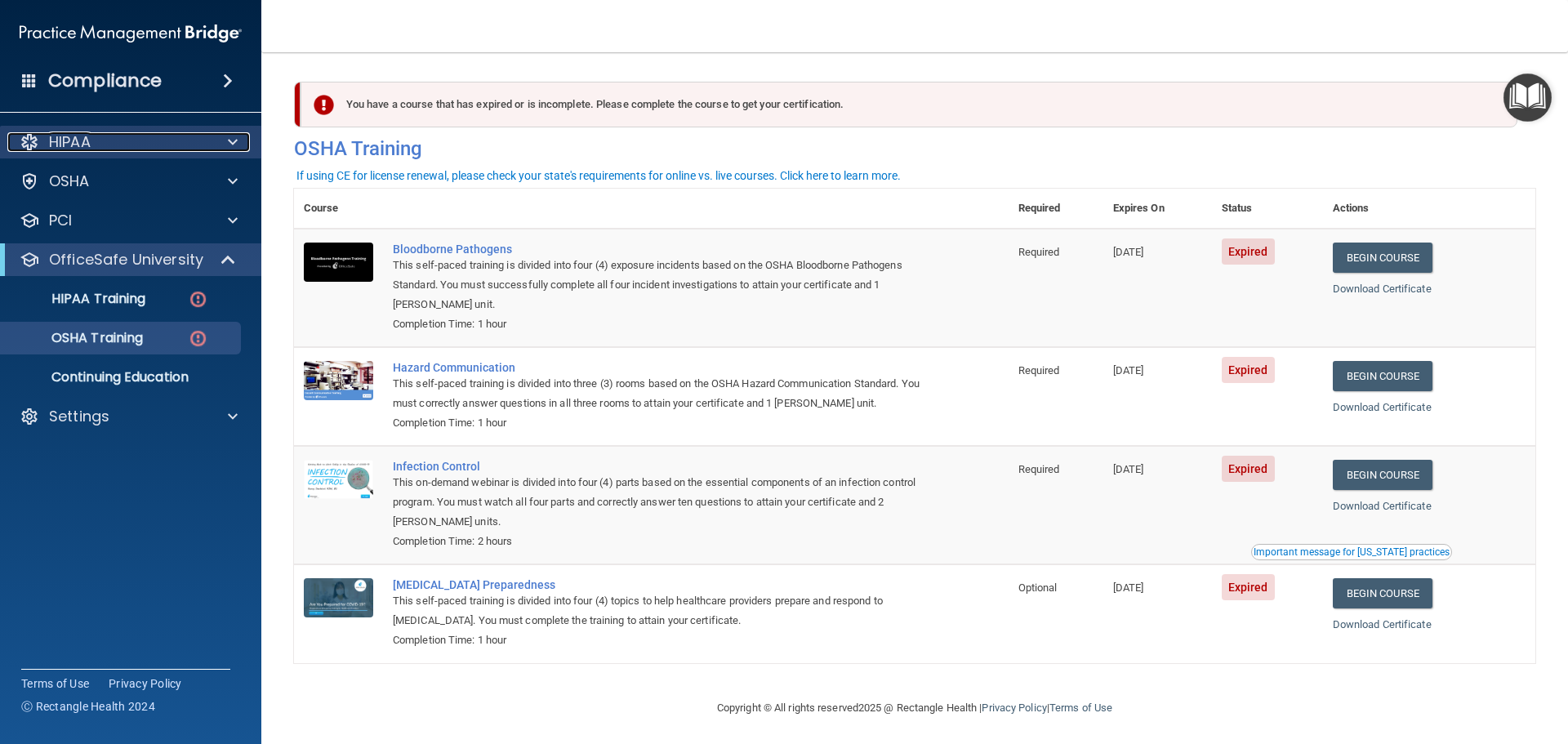
click at [125, 143] on div "HIPAA" at bounding box center [109, 142] width 203 height 20
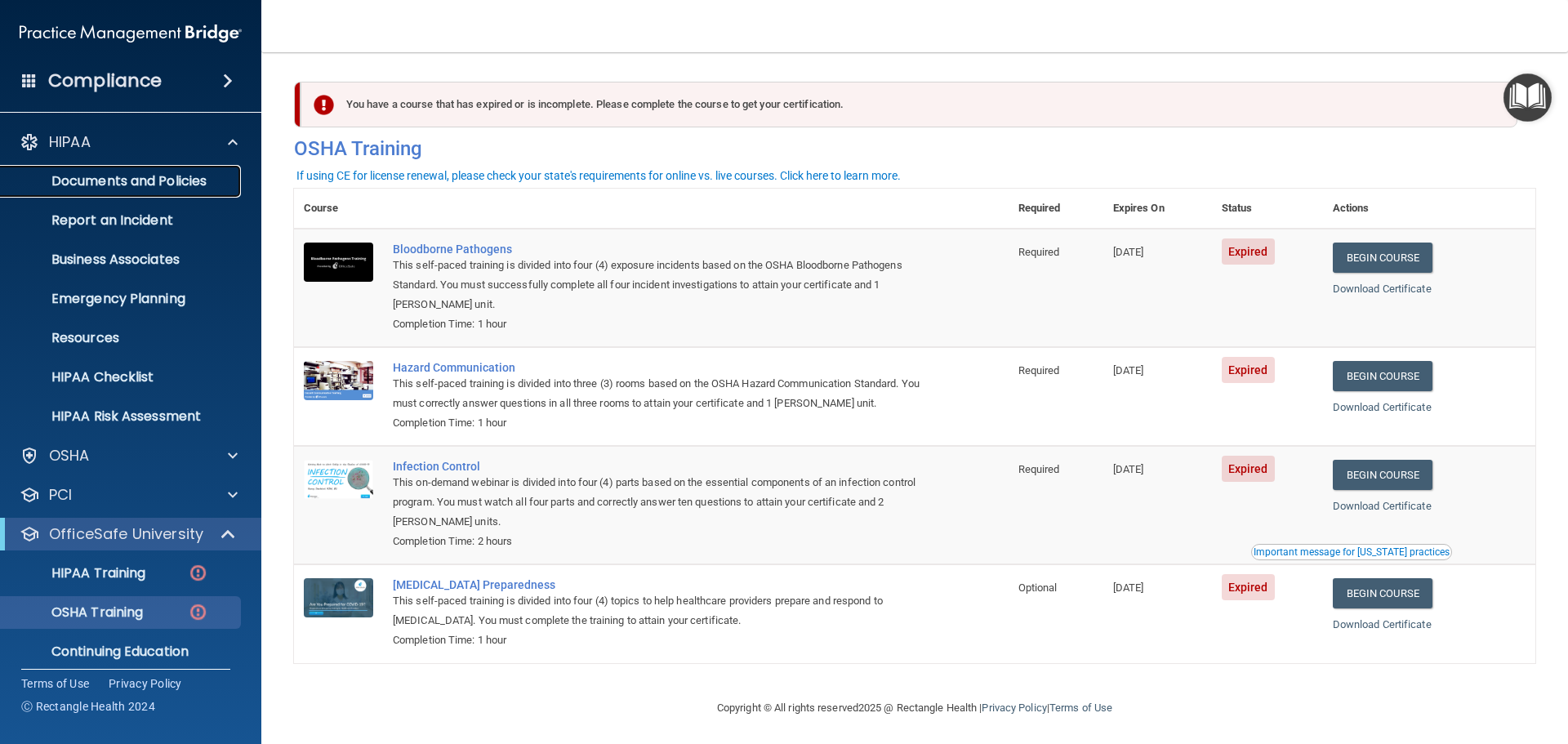
click at [149, 173] on p "Documents and Policies" at bounding box center [121, 180] width 223 height 16
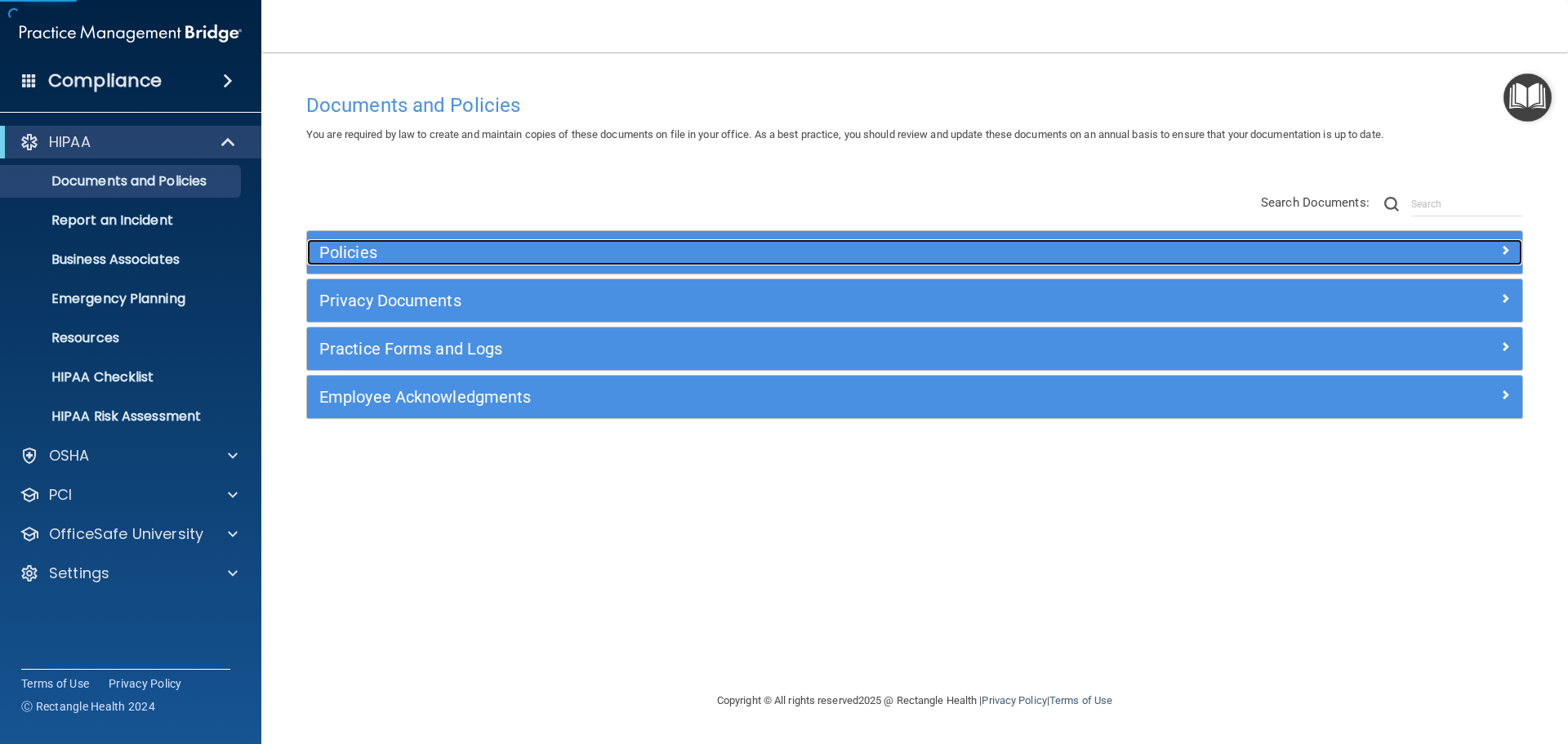
click at [434, 249] on h5 "Policies" at bounding box center [763, 252] width 887 height 18
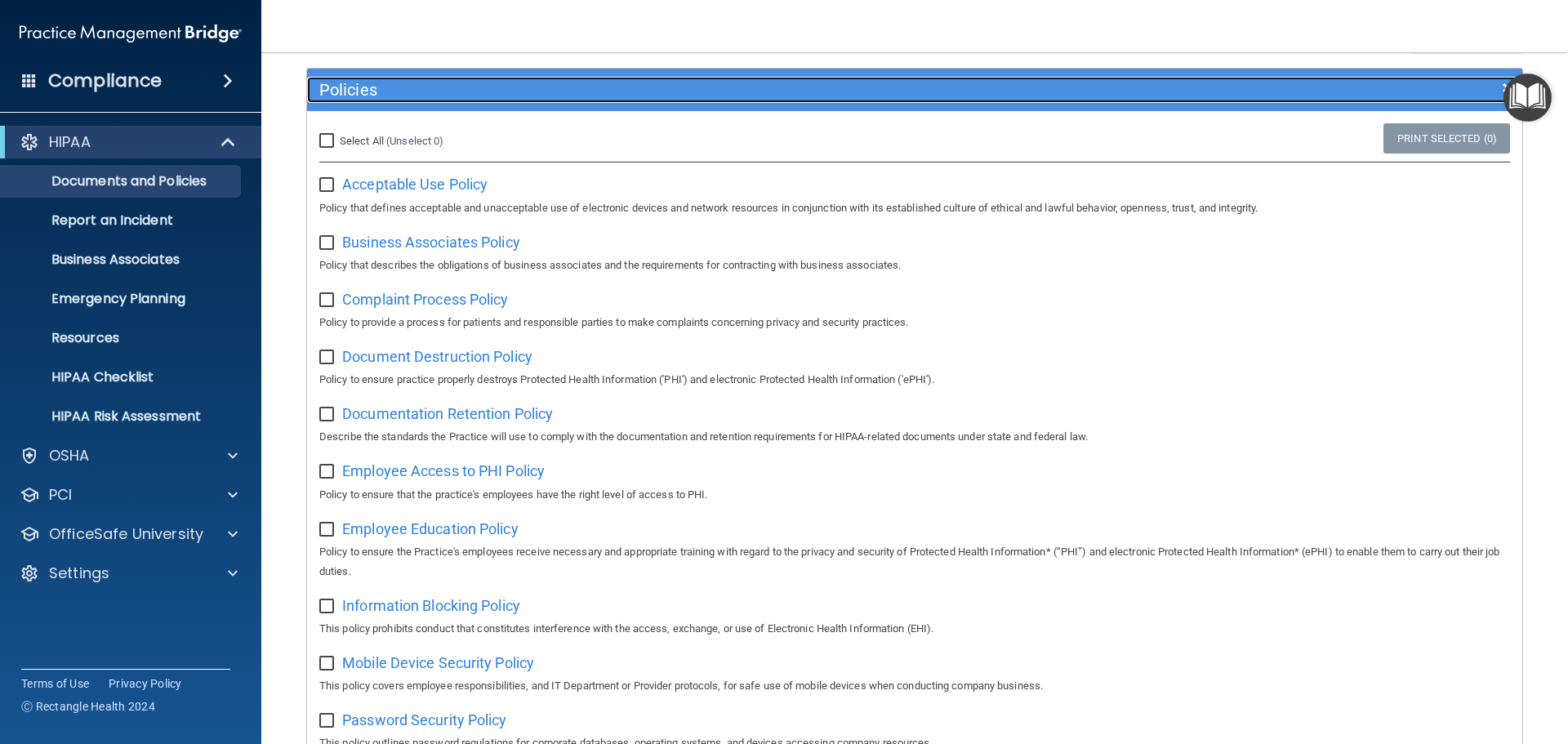
scroll to position [163, 0]
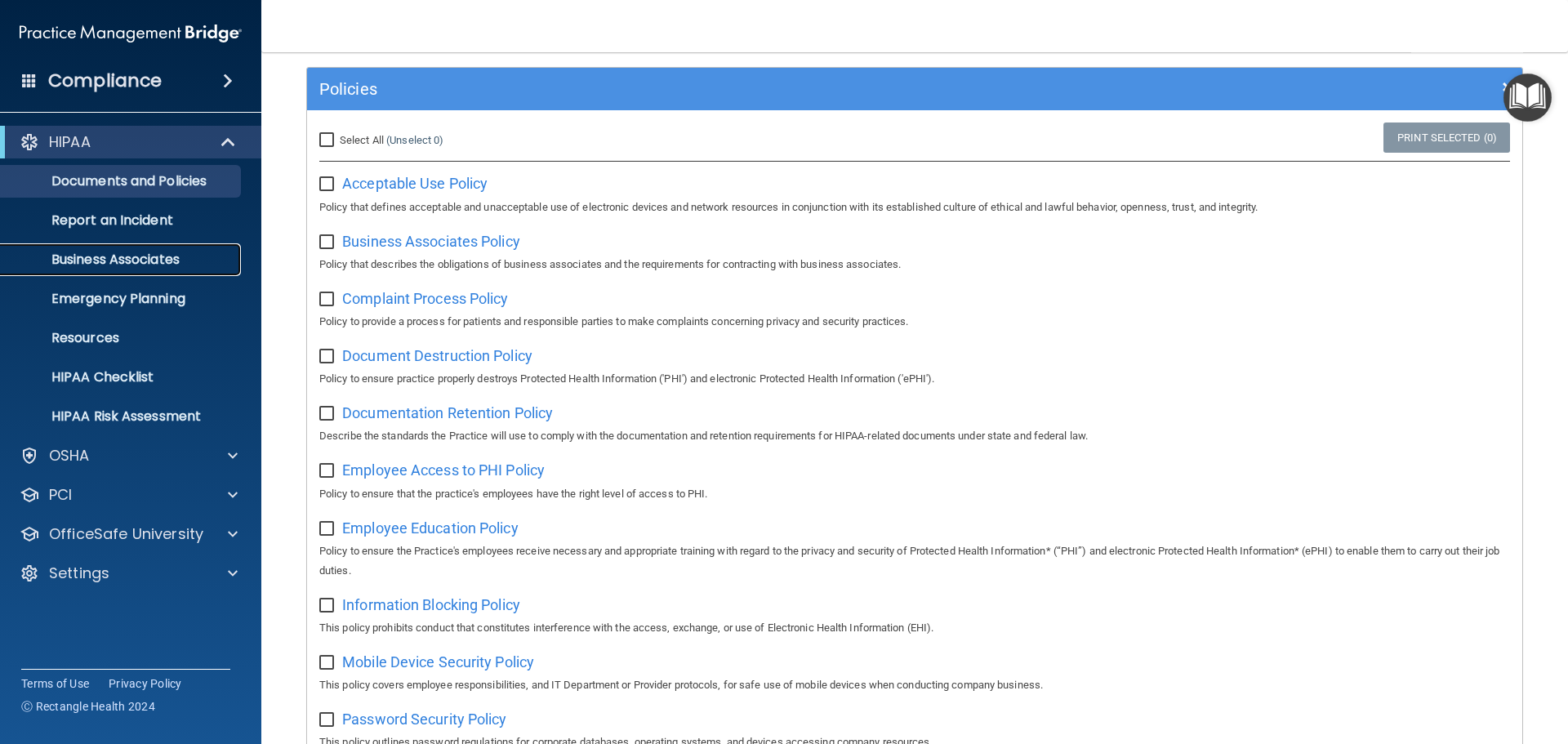
click at [134, 257] on p "Business Associates" at bounding box center [121, 259] width 223 height 16
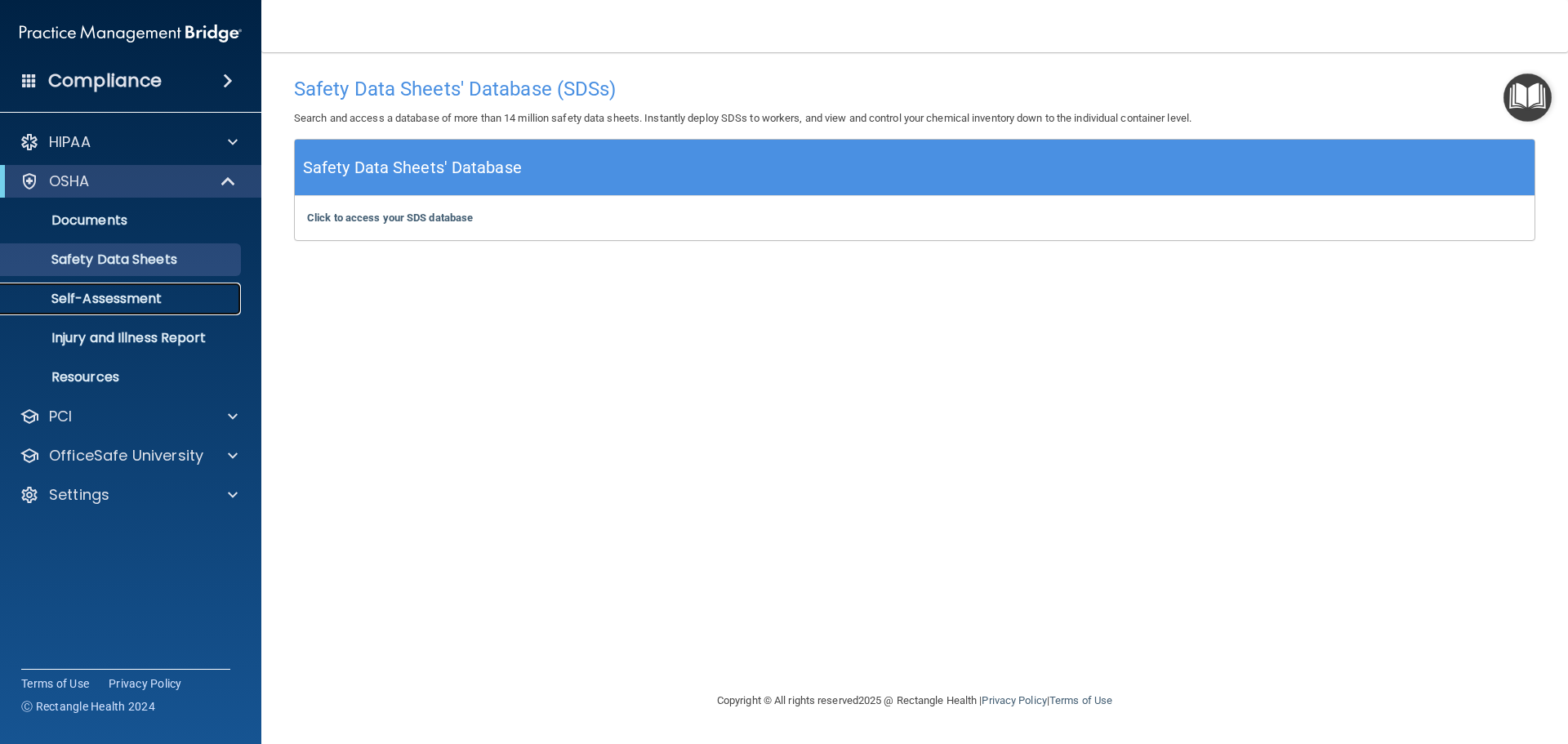
click at [101, 300] on p "Self-Assessment" at bounding box center [121, 298] width 223 height 16
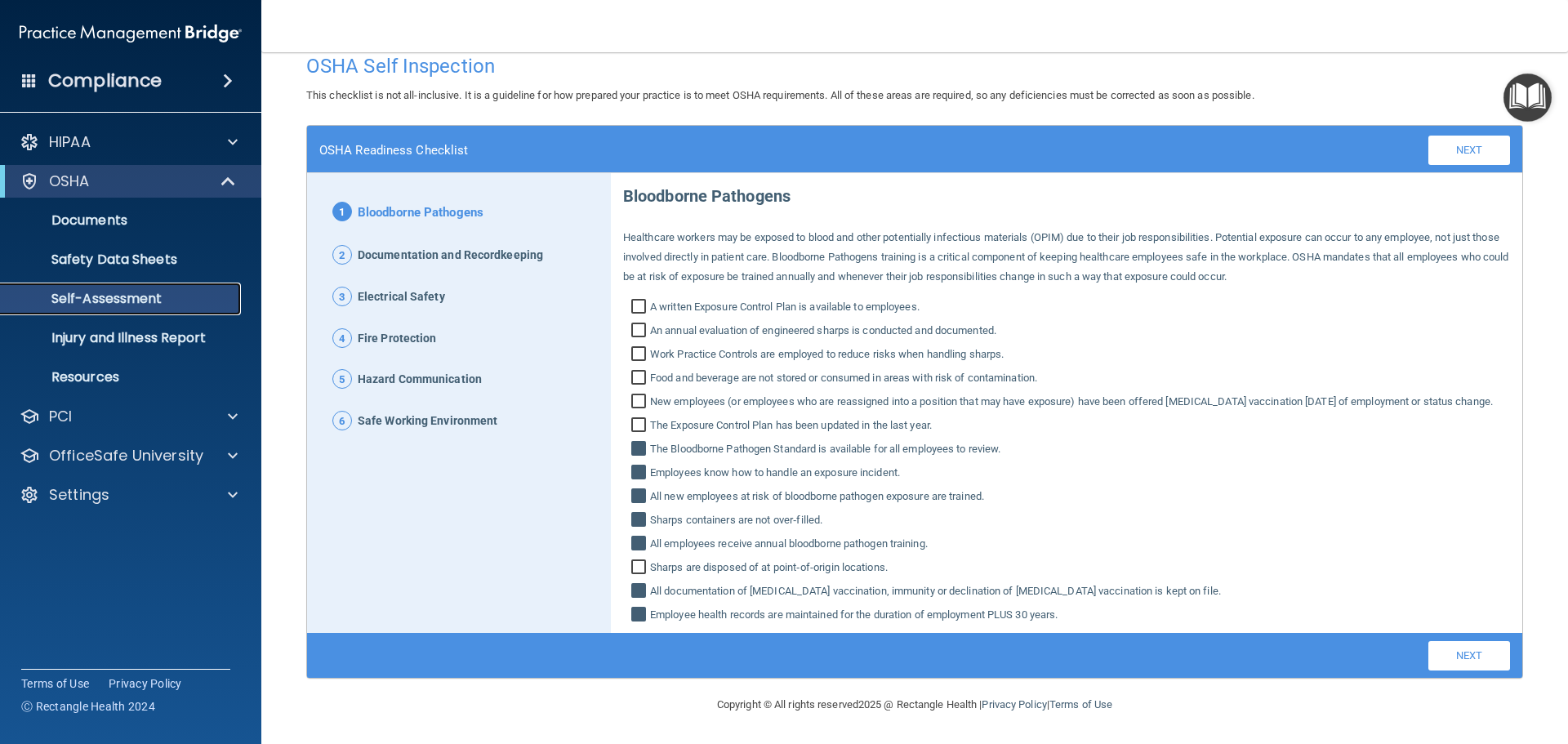
scroll to position [42, 0]
click at [644, 371] on input "Food and beverage are not stored or consumed in areas with risk of contaminatio…" at bounding box center [641, 379] width 19 height 16
checkbox input "true"
click at [124, 346] on p "Injury and Illness Report" at bounding box center [121, 338] width 223 height 16
